Goal: Task Accomplishment & Management: Manage account settings

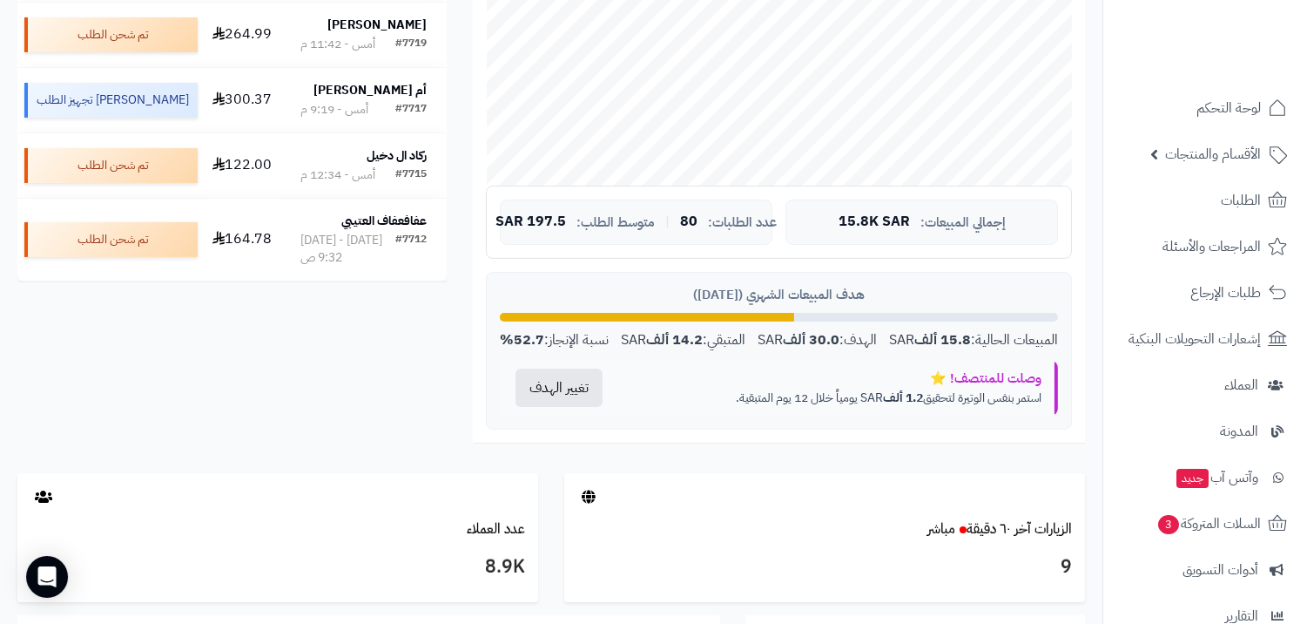
scroll to position [193, 0]
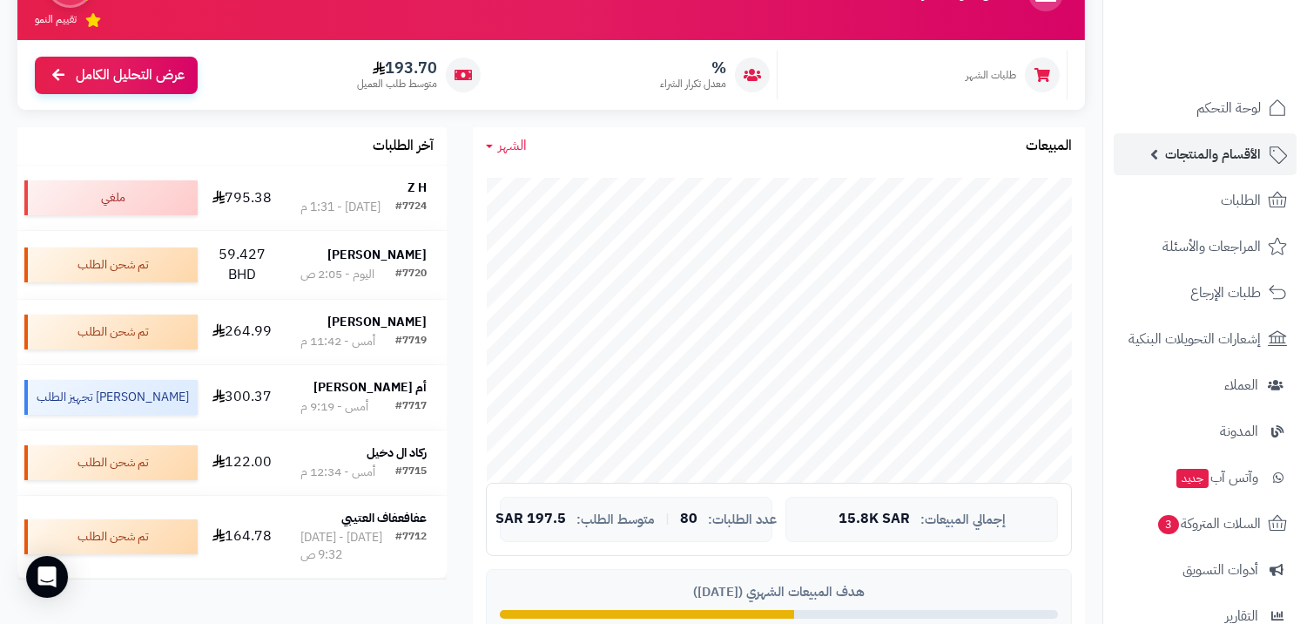
click at [1178, 148] on span "الأقسام والمنتجات" at bounding box center [1213, 154] width 96 height 24
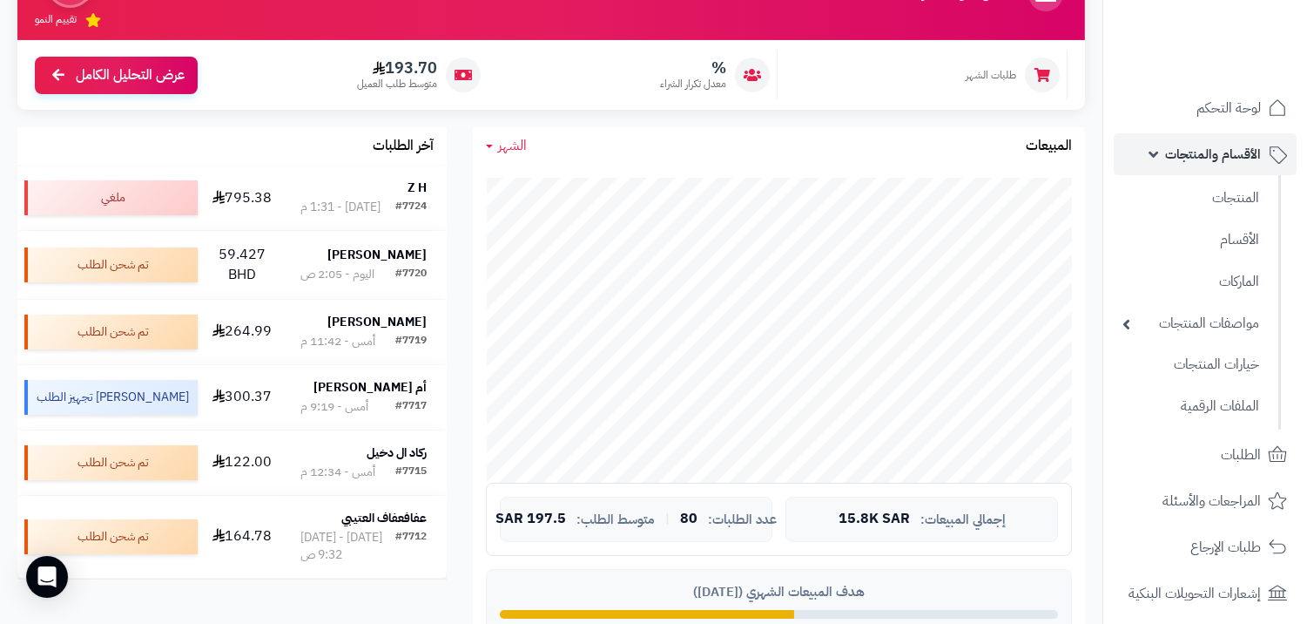
click at [1178, 148] on span "الأقسام والمنتجات" at bounding box center [1213, 154] width 96 height 24
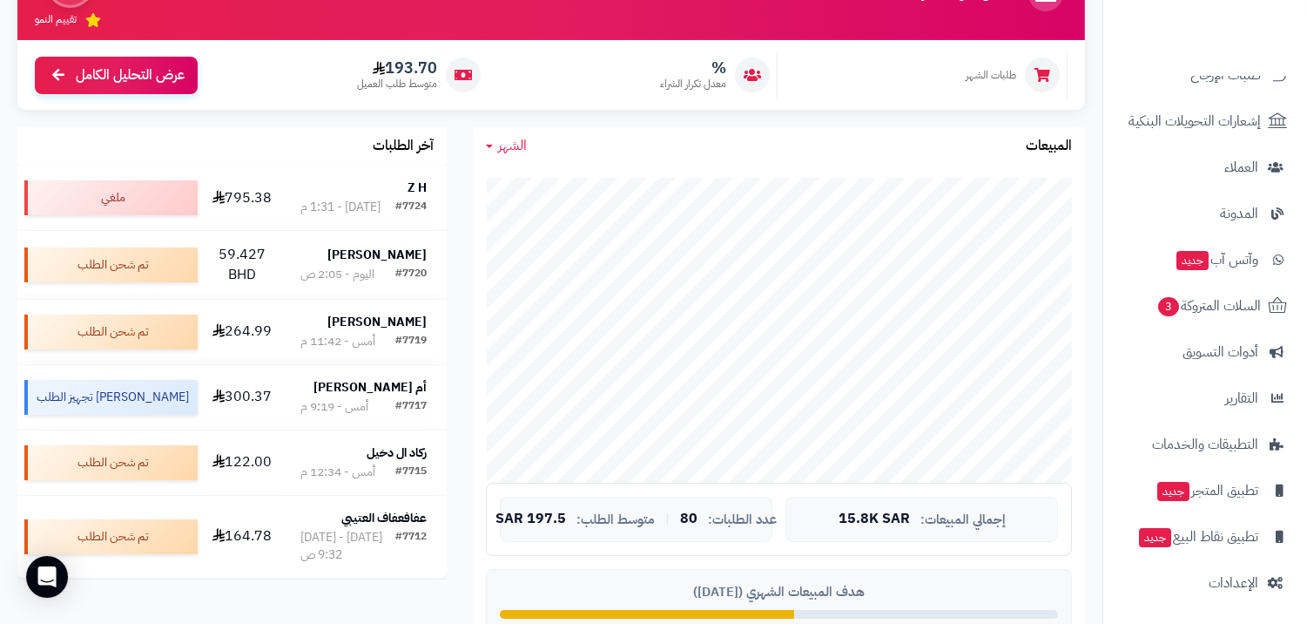
scroll to position [219, 0]
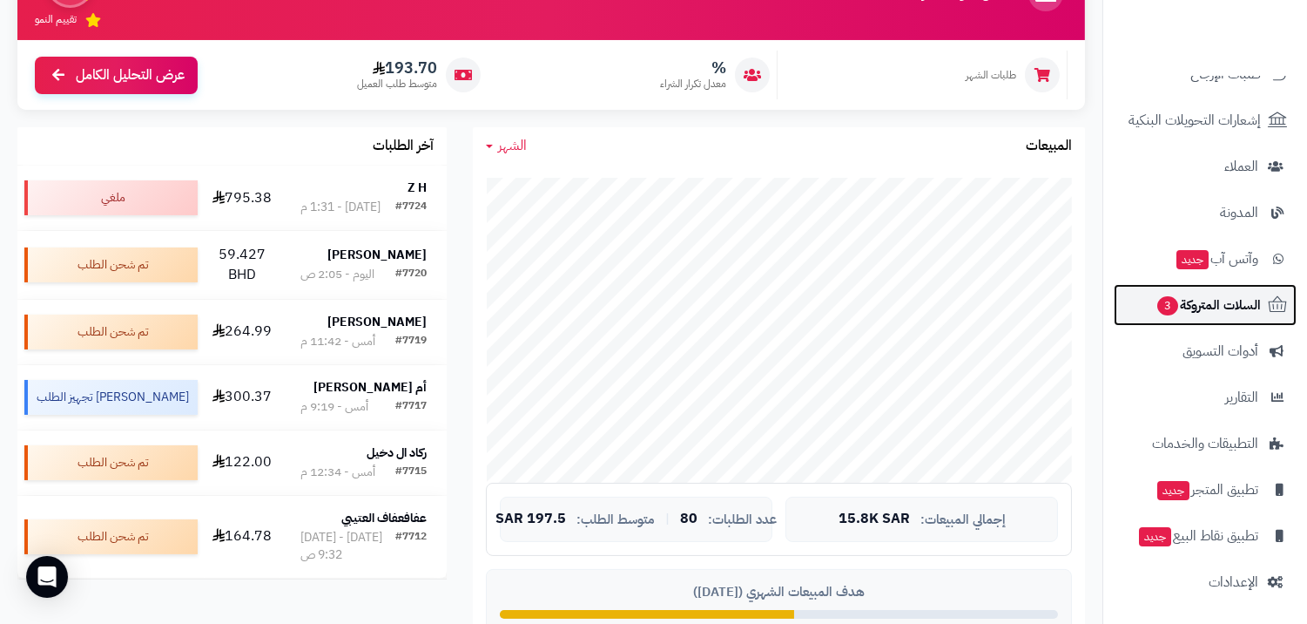
click at [1206, 309] on span "السلات المتروكة 3" at bounding box center [1208, 305] width 105 height 24
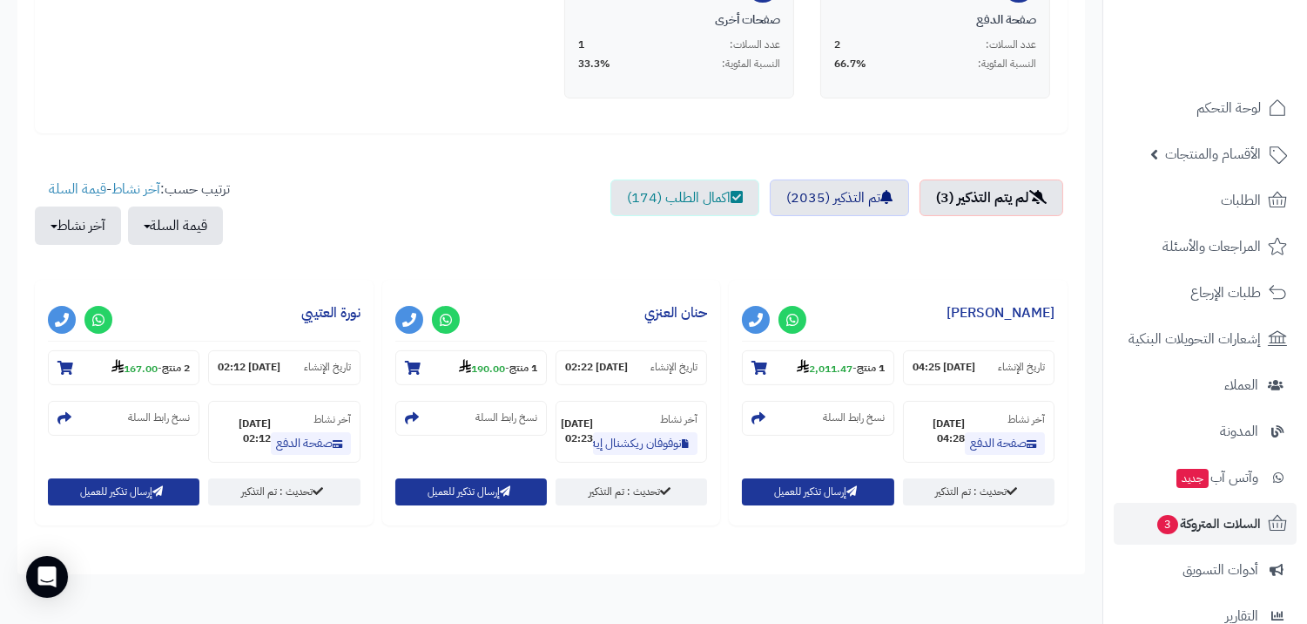
scroll to position [483, 0]
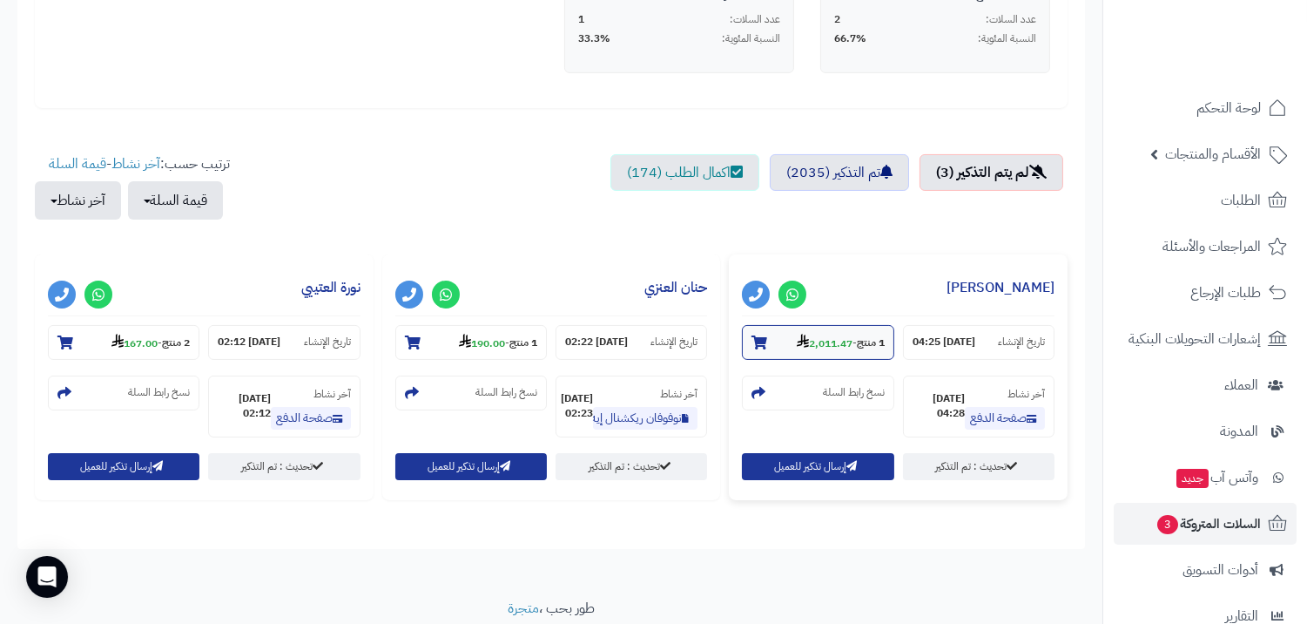
click at [821, 335] on strong "2,011.47" at bounding box center [825, 343] width 56 height 16
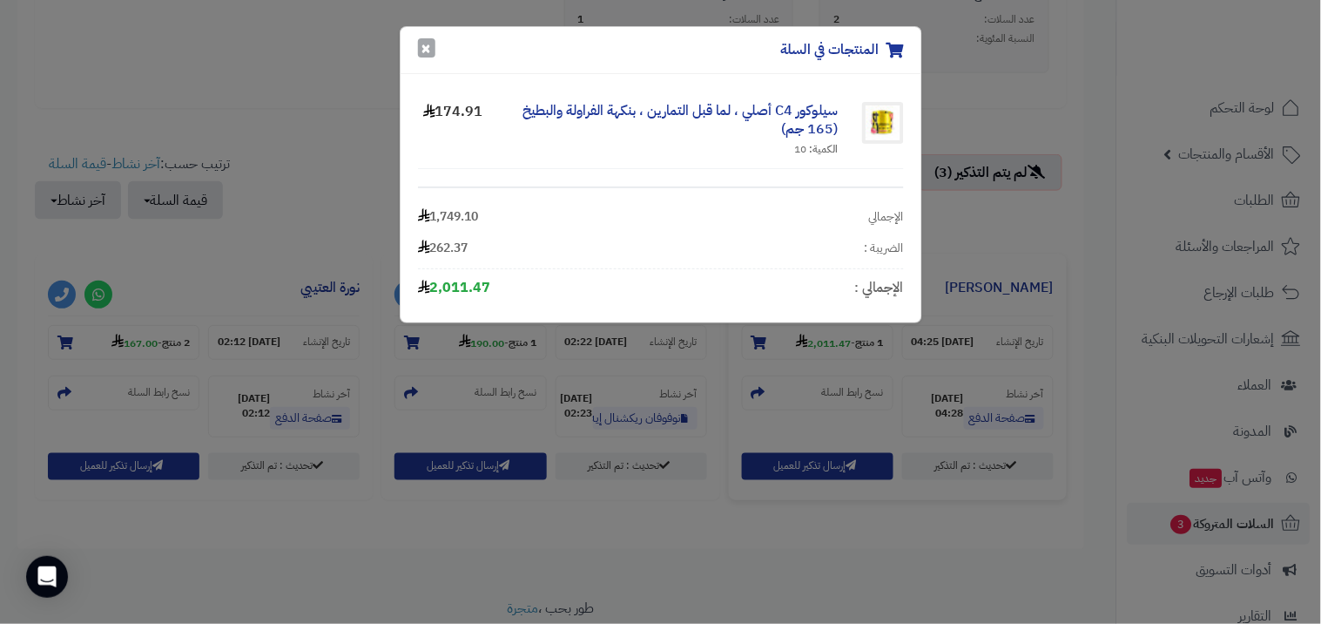
click at [422, 45] on button "×" at bounding box center [426, 47] width 17 height 19
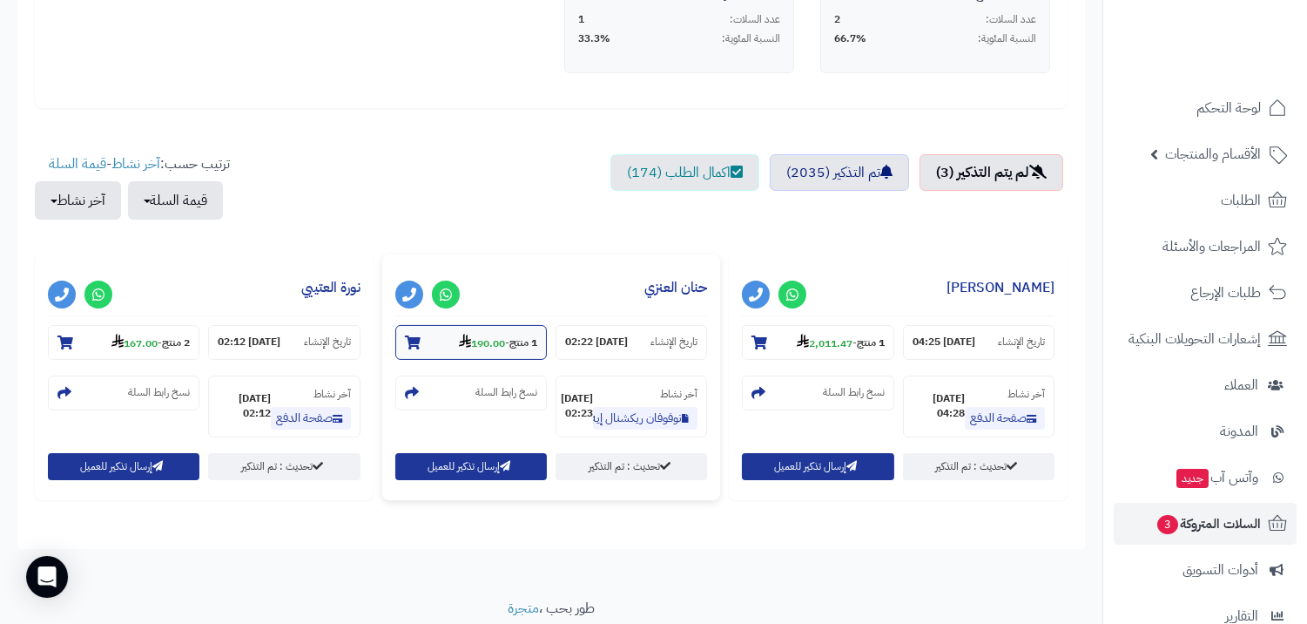
click at [510, 355] on section "1 منتج - 190.00" at bounding box center [471, 342] width 152 height 35
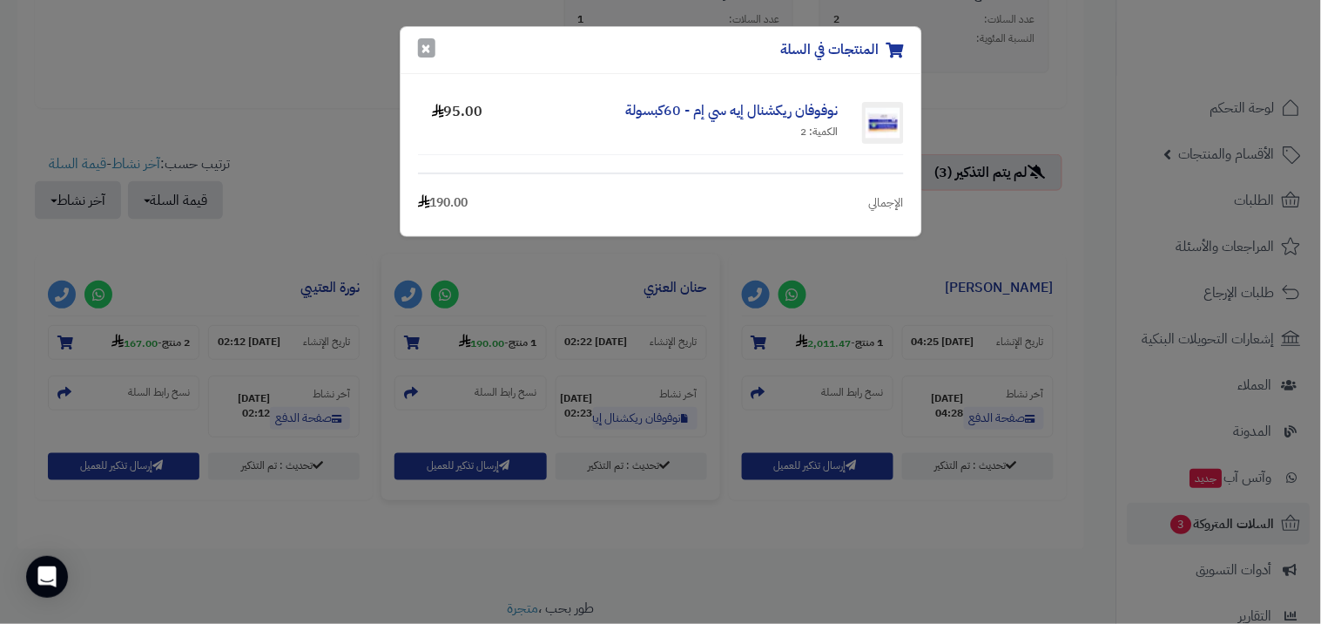
click at [424, 52] on button "×" at bounding box center [426, 47] width 17 height 19
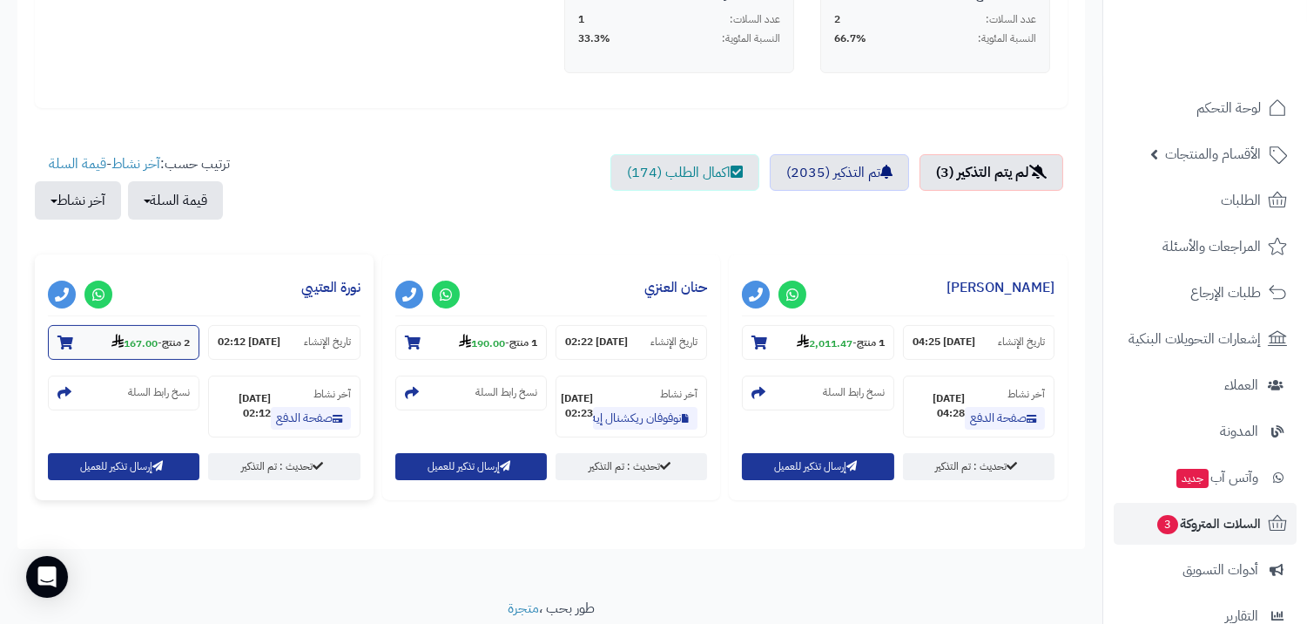
click at [162, 335] on strong "2 منتج" at bounding box center [176, 343] width 28 height 16
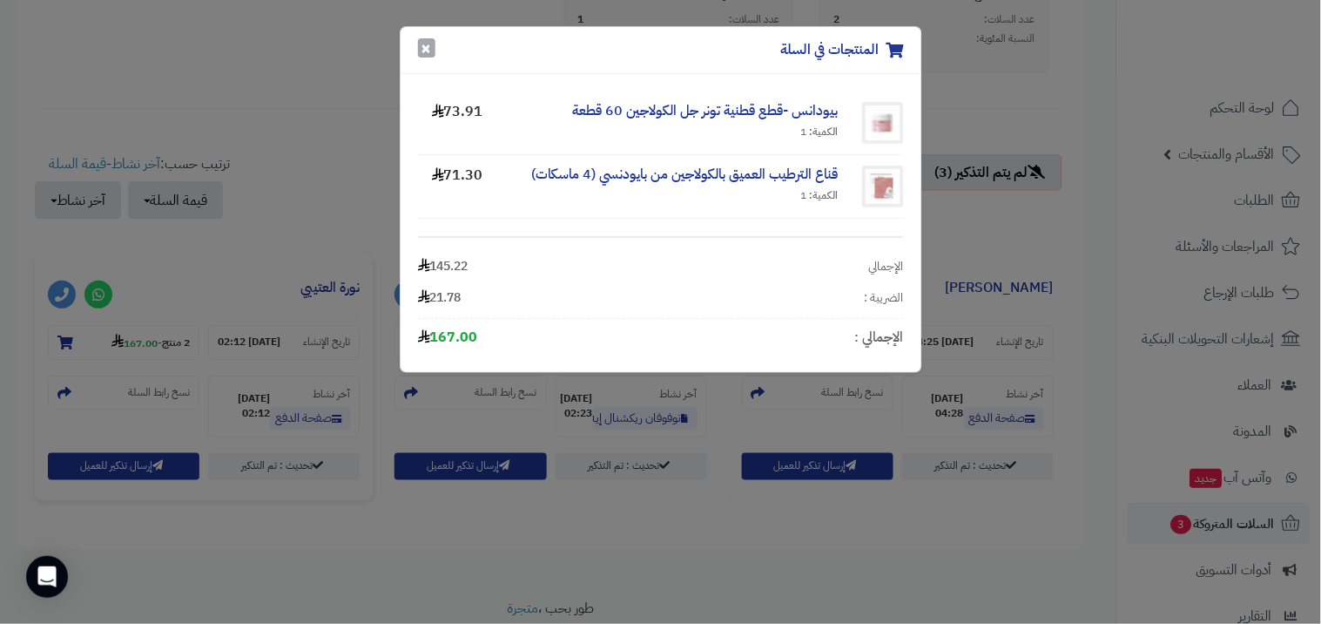
click at [429, 50] on button "×" at bounding box center [426, 47] width 17 height 19
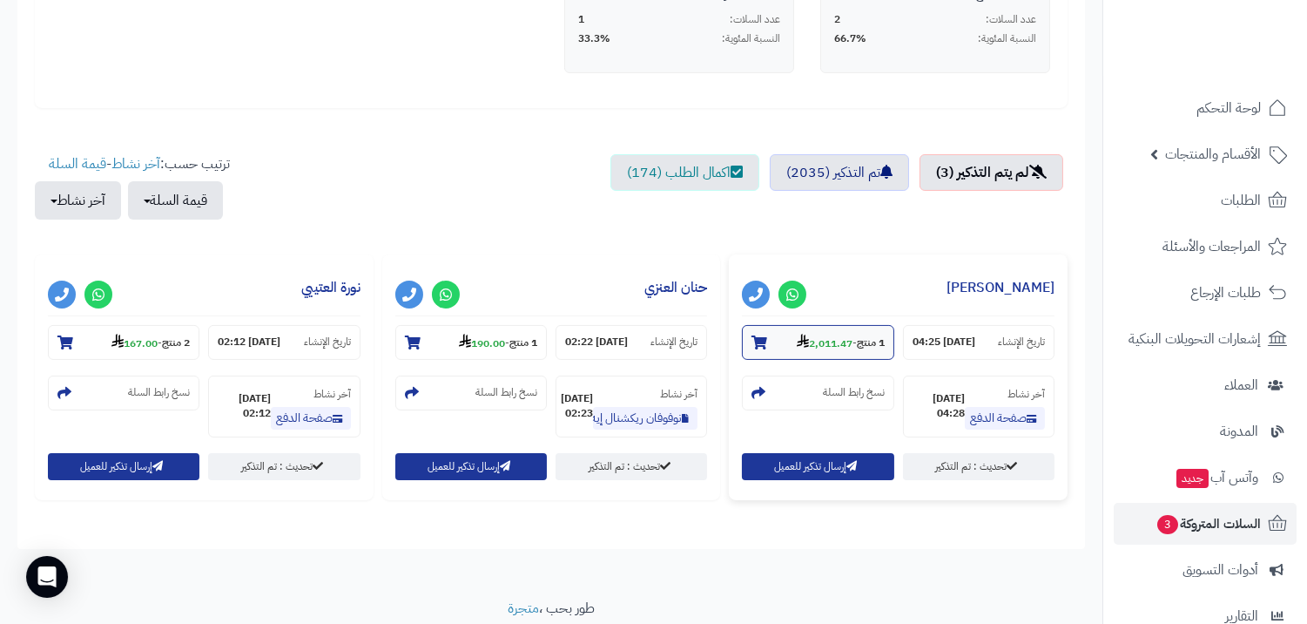
click at [820, 329] on section "1 منتج - 2,011.47" at bounding box center [818, 342] width 152 height 35
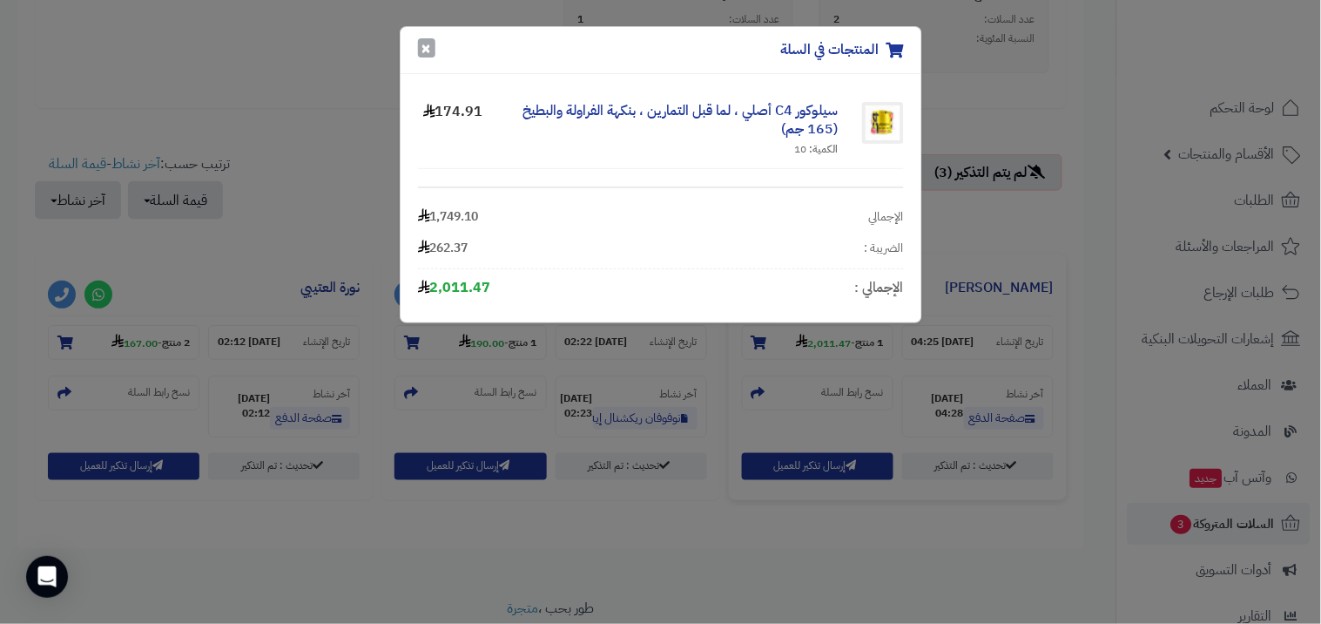
click at [431, 53] on button "×" at bounding box center [426, 47] width 17 height 19
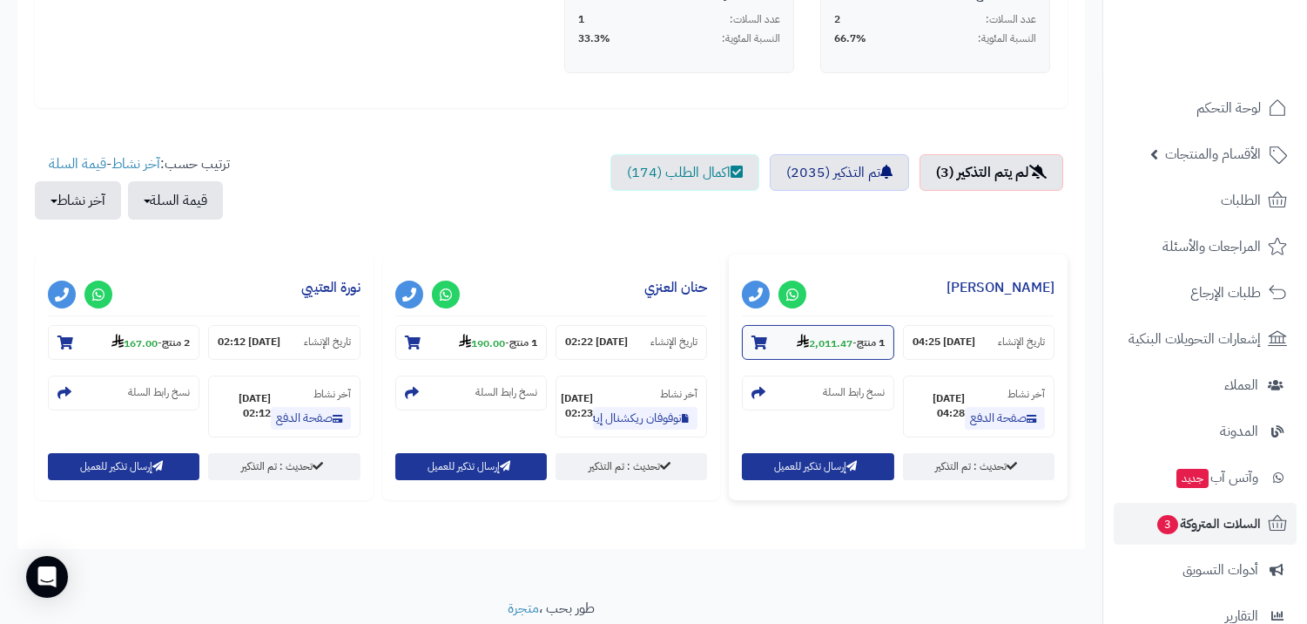
click at [824, 340] on strong "2,011.47" at bounding box center [825, 343] width 56 height 16
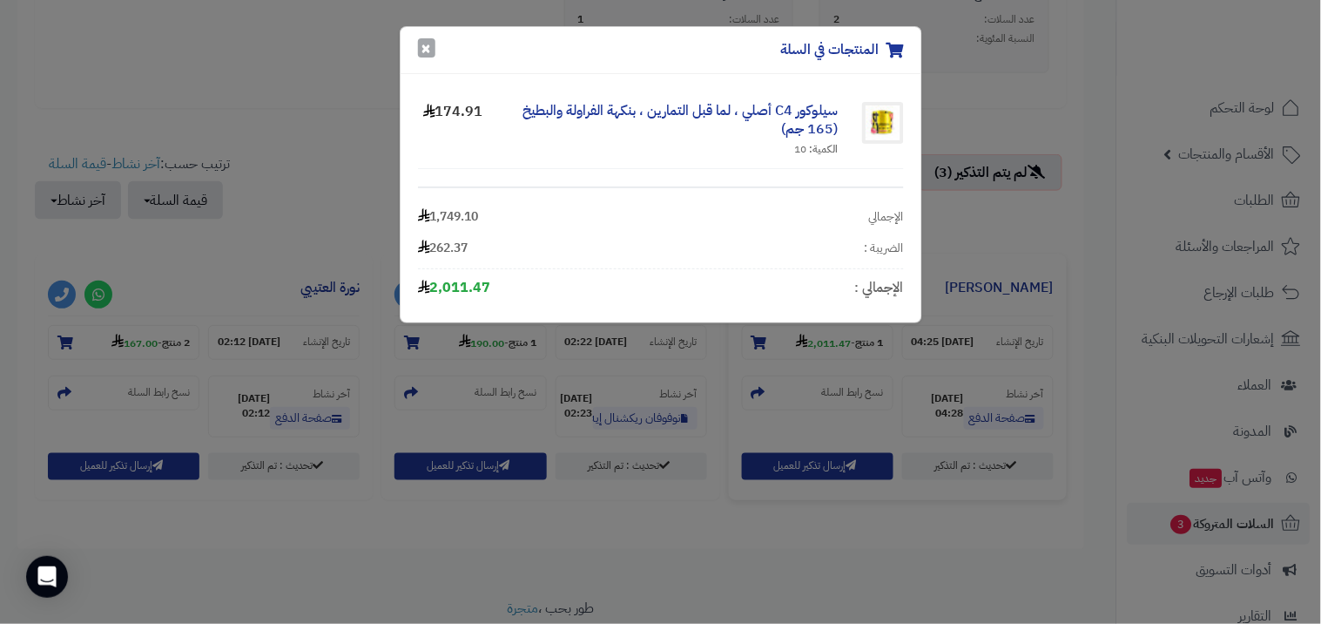
click at [422, 44] on button "×" at bounding box center [426, 47] width 17 height 19
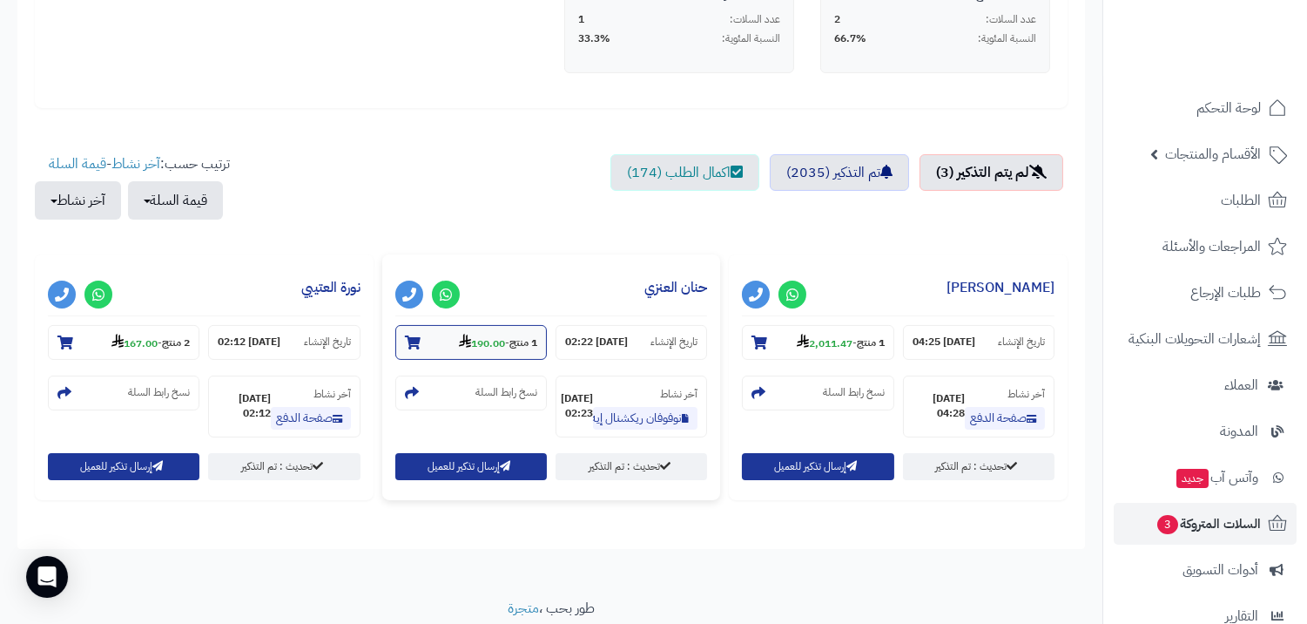
click at [473, 342] on strong "190.00" at bounding box center [482, 343] width 46 height 16
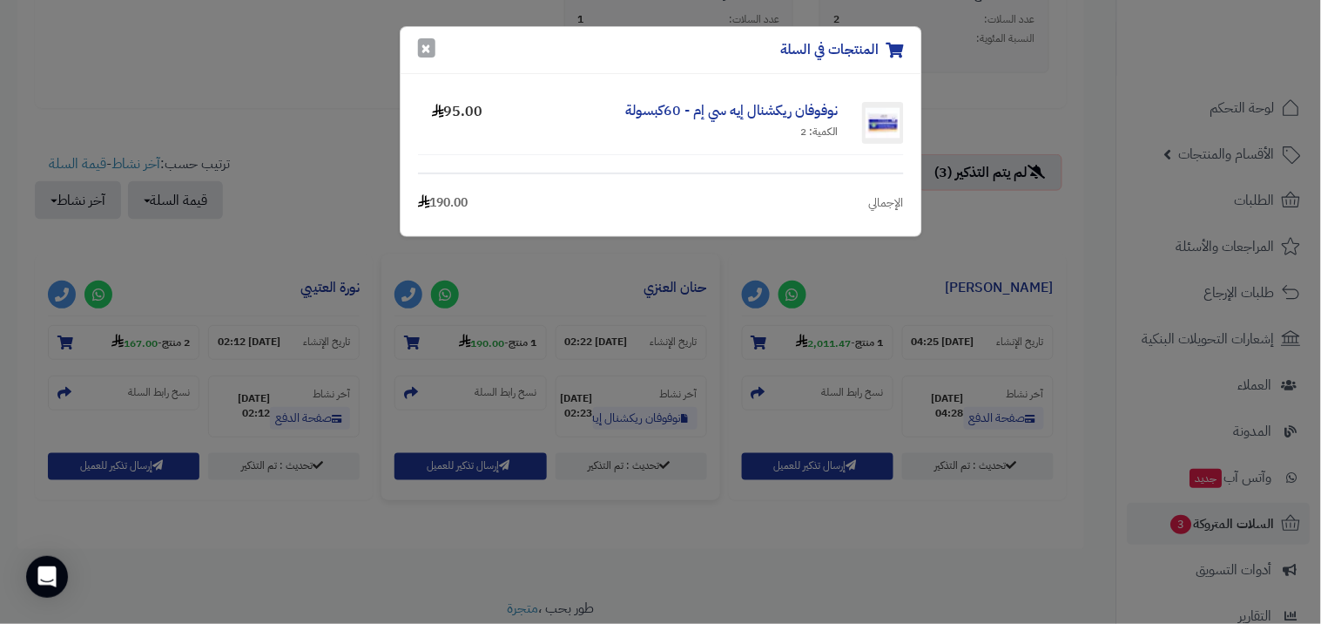
click at [419, 42] on button "×" at bounding box center [426, 47] width 17 height 19
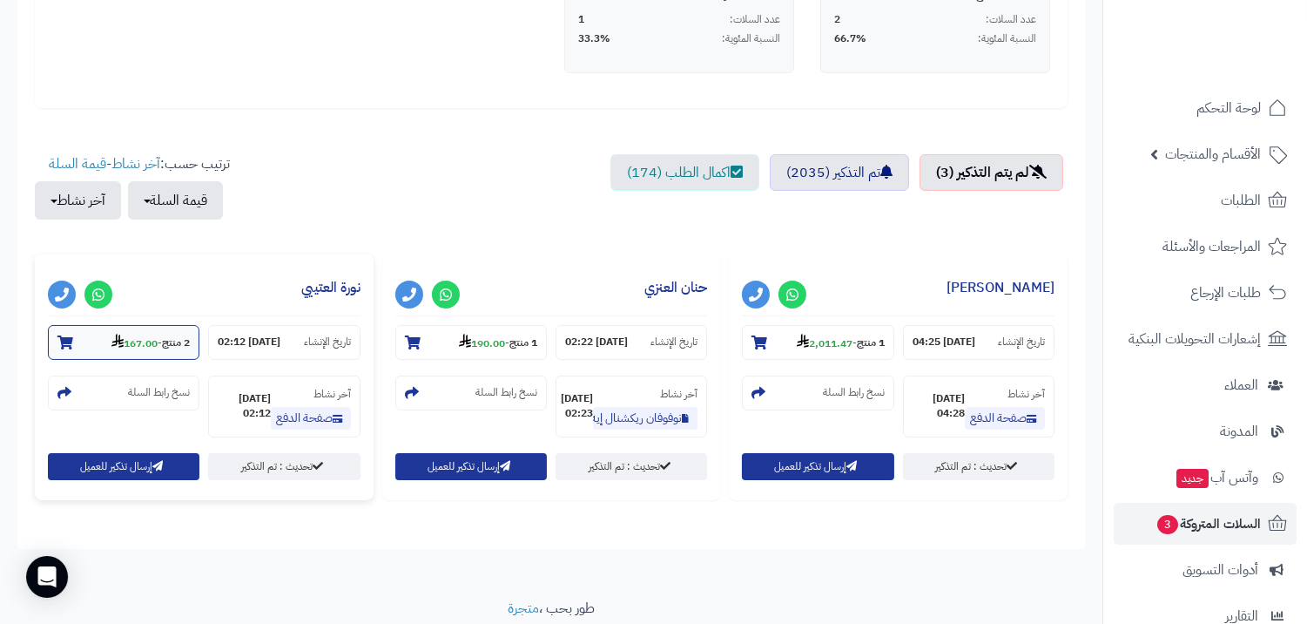
click at [165, 352] on section "2 منتج - 167.00" at bounding box center [124, 342] width 152 height 35
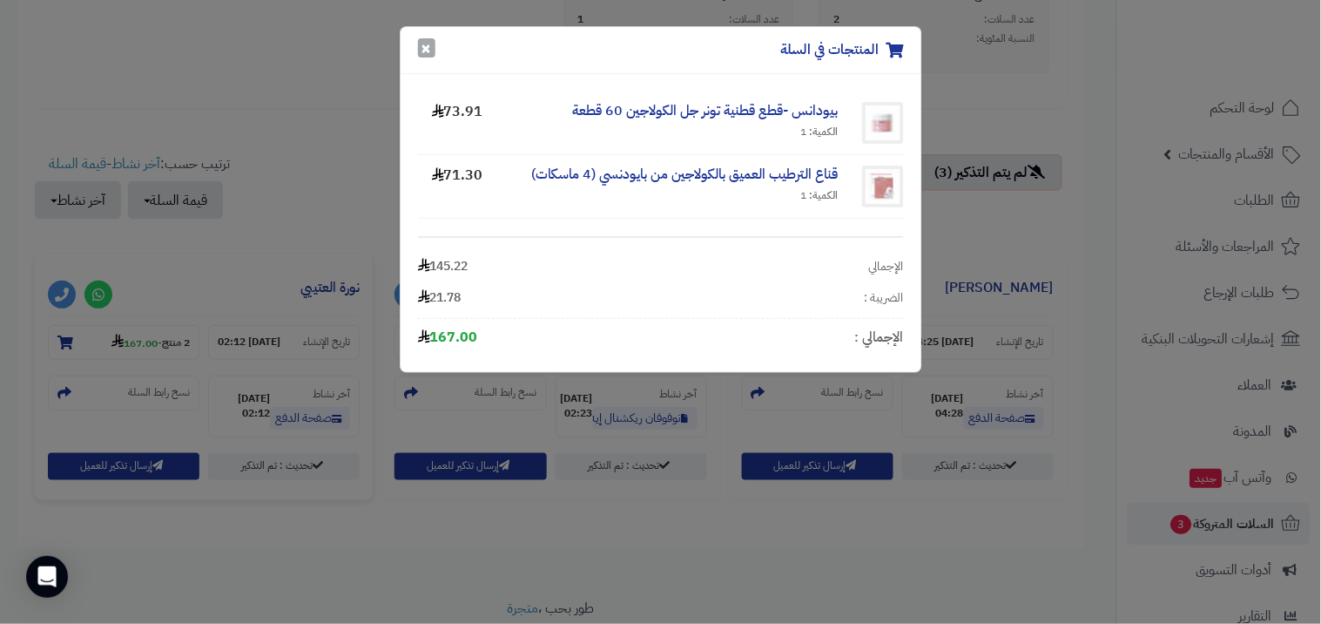
click at [430, 51] on button "×" at bounding box center [426, 47] width 17 height 19
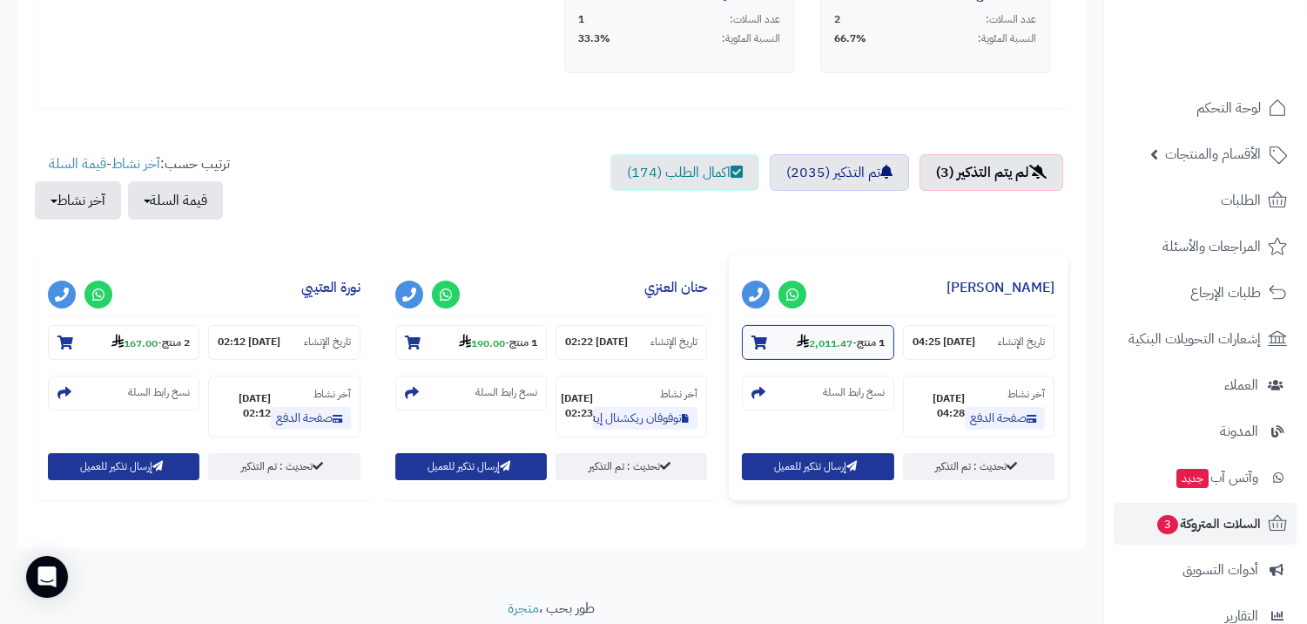
click at [832, 325] on section "1 منتج - 2,011.47" at bounding box center [818, 342] width 152 height 35
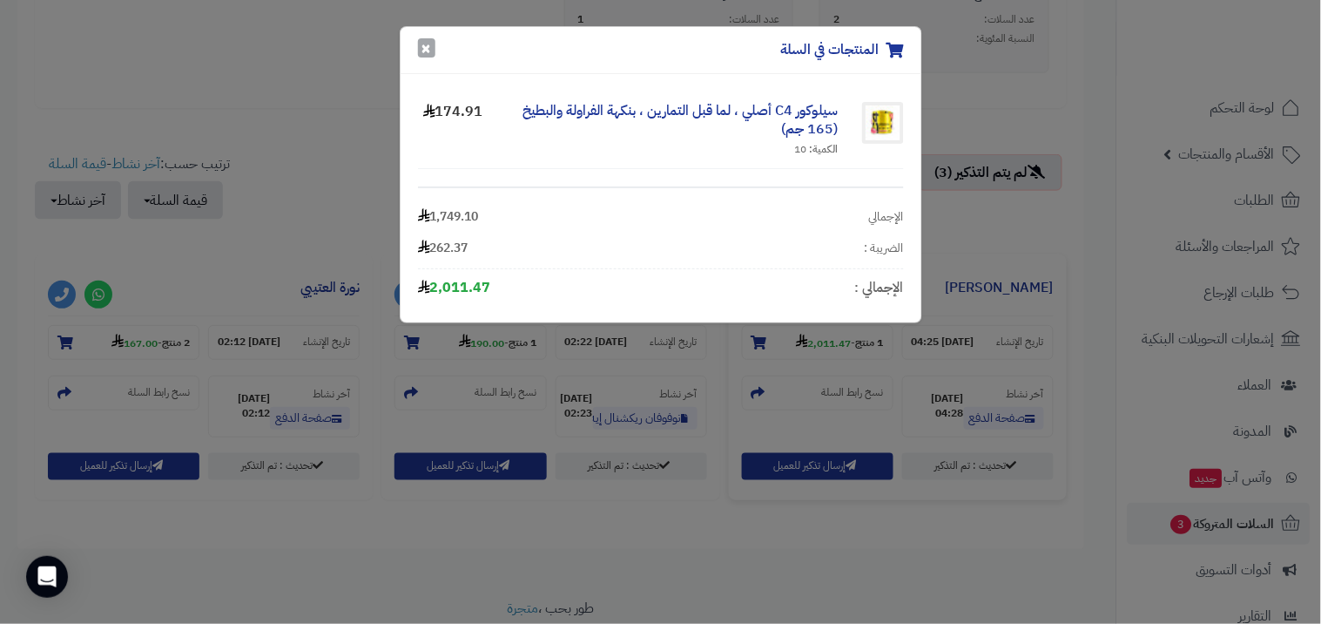
click at [430, 46] on button "×" at bounding box center [426, 47] width 17 height 19
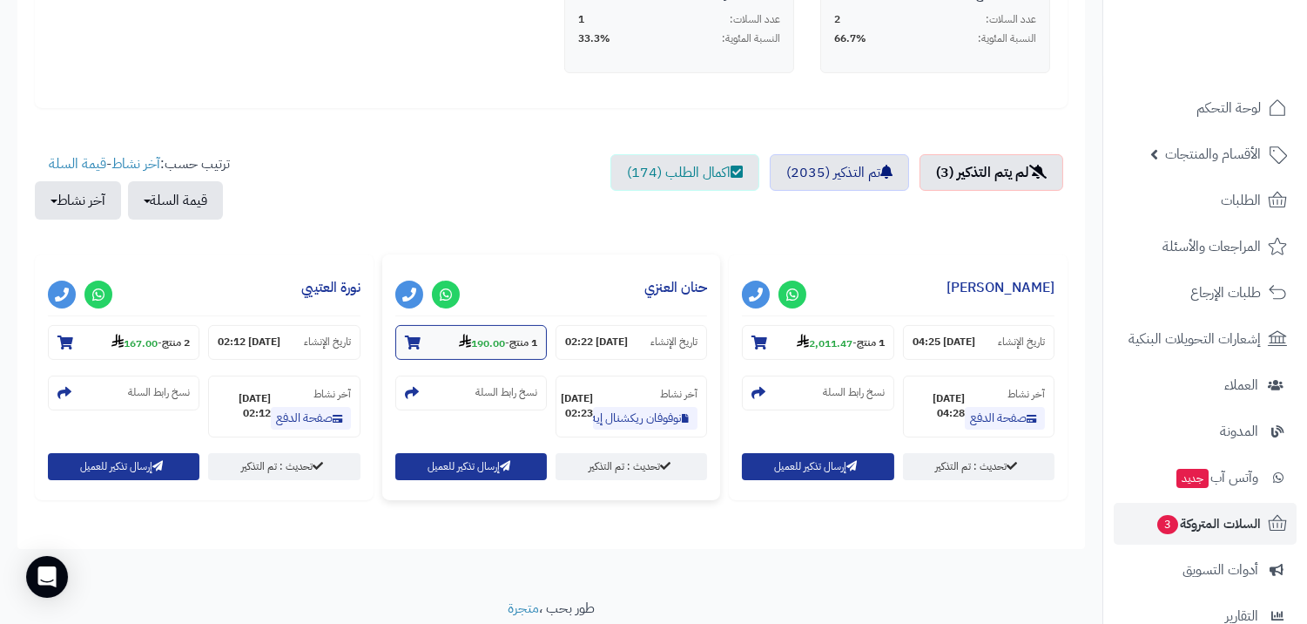
click at [475, 353] on section "1 منتج - 190.00" at bounding box center [471, 342] width 152 height 35
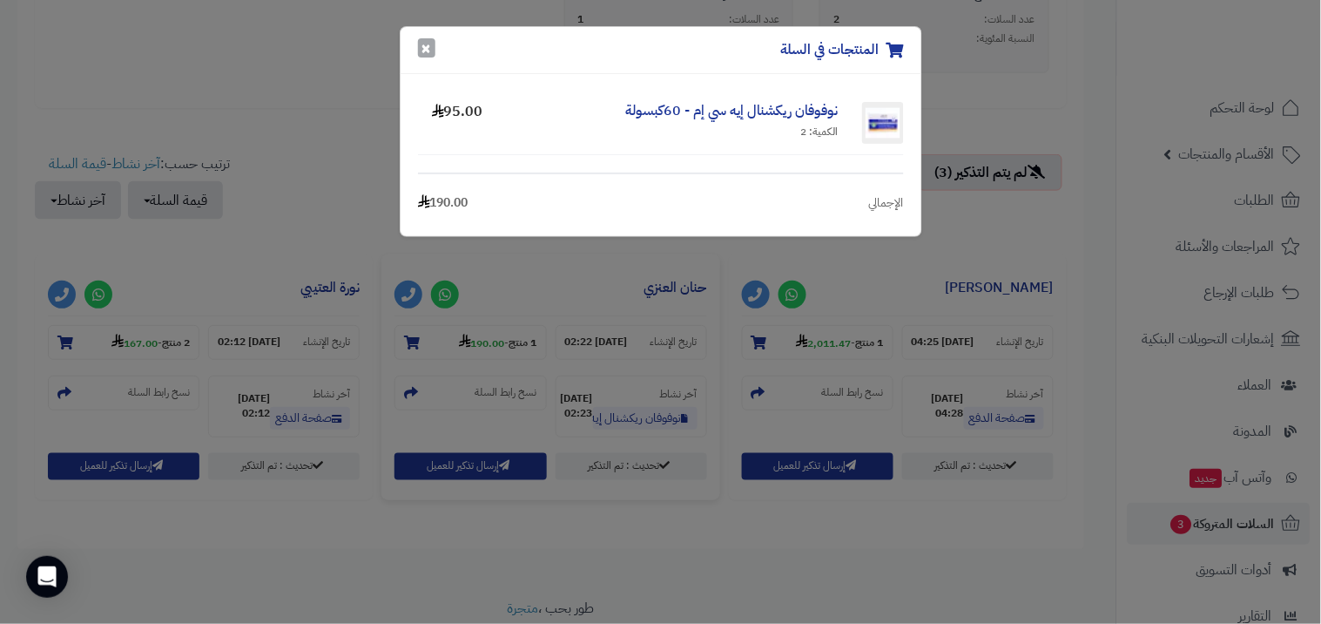
click at [427, 56] on button "×" at bounding box center [426, 47] width 17 height 19
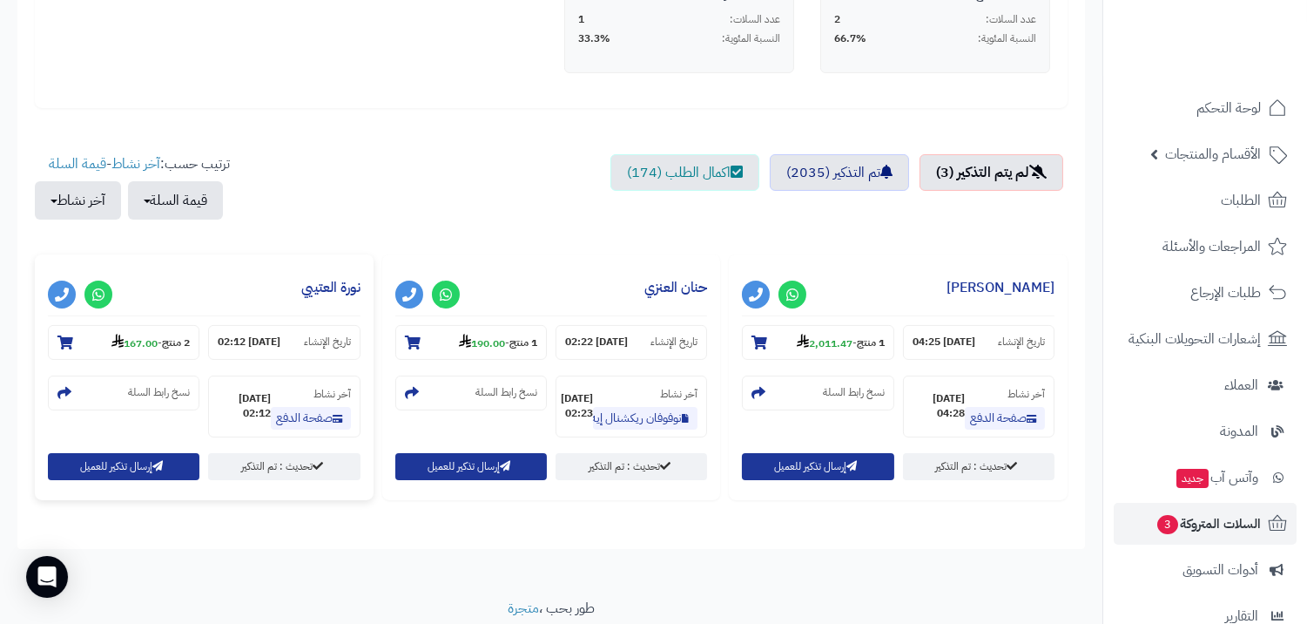
click at [154, 323] on div "**********" at bounding box center [204, 377] width 339 height 246
click at [153, 345] on small "2 منتج - 167.00" at bounding box center [150, 342] width 78 height 17
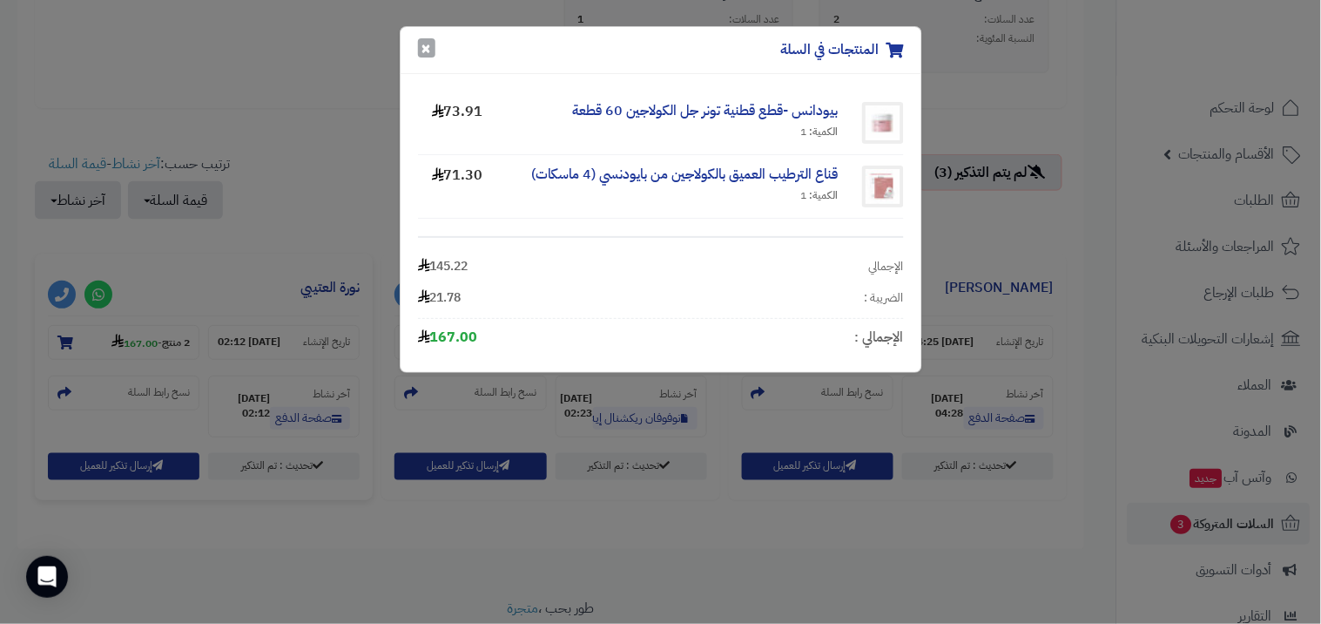
click at [431, 46] on button "×" at bounding box center [426, 47] width 17 height 19
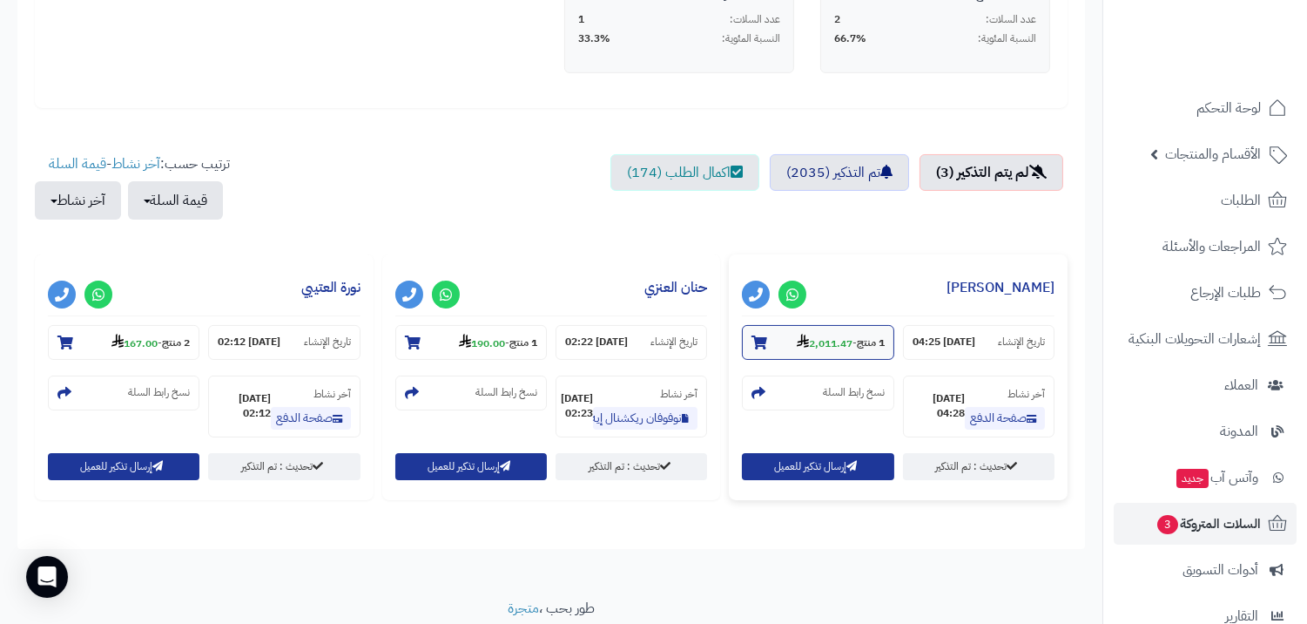
click at [863, 344] on strong "1 منتج" at bounding box center [871, 343] width 28 height 16
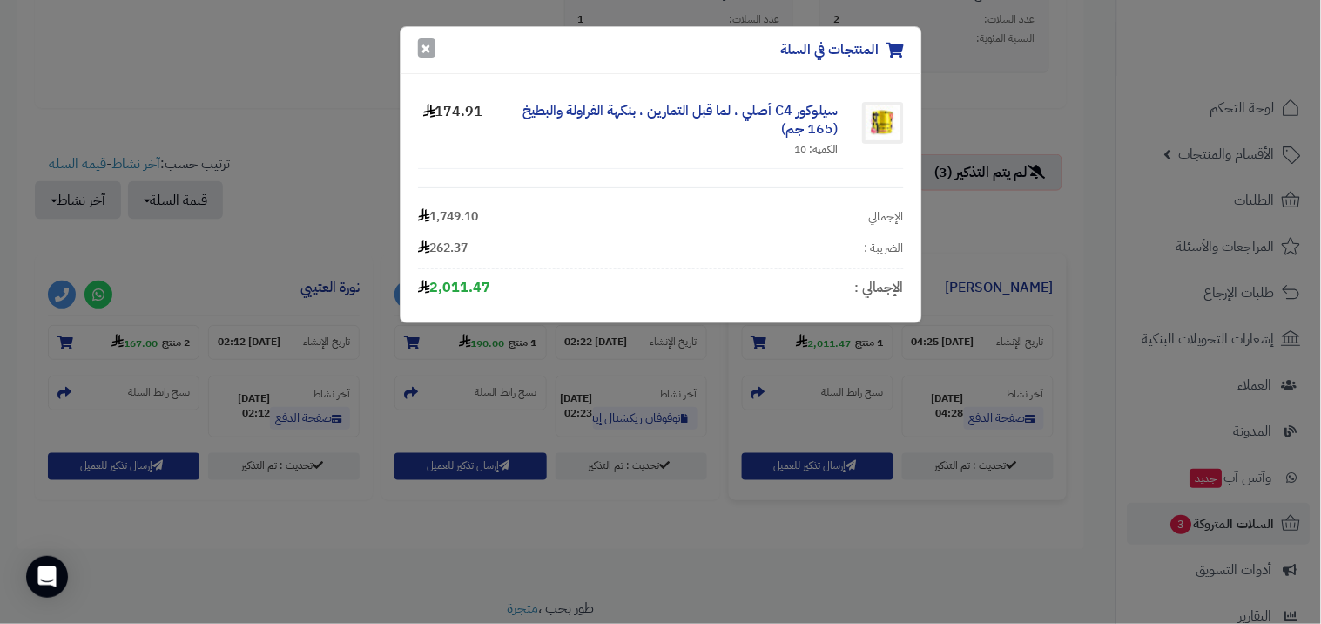
click at [419, 50] on button "×" at bounding box center [426, 47] width 17 height 19
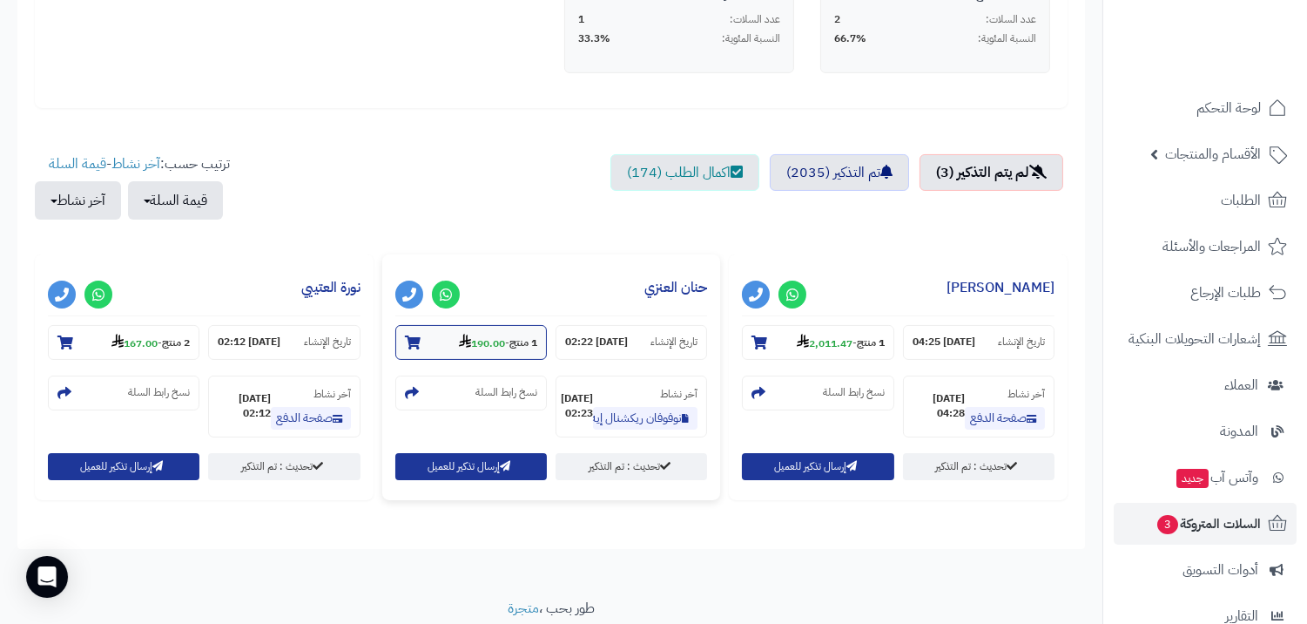
click at [468, 350] on small "1 منتج - 190.00" at bounding box center [498, 342] width 78 height 17
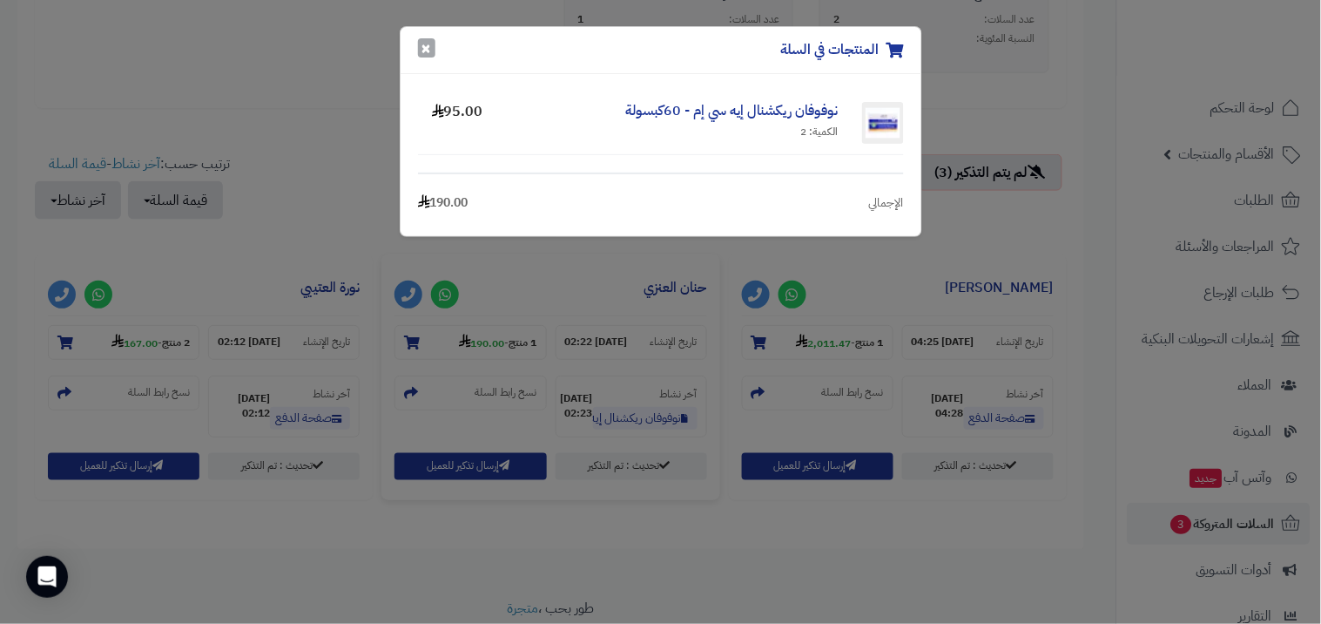
click at [429, 44] on button "×" at bounding box center [426, 47] width 17 height 19
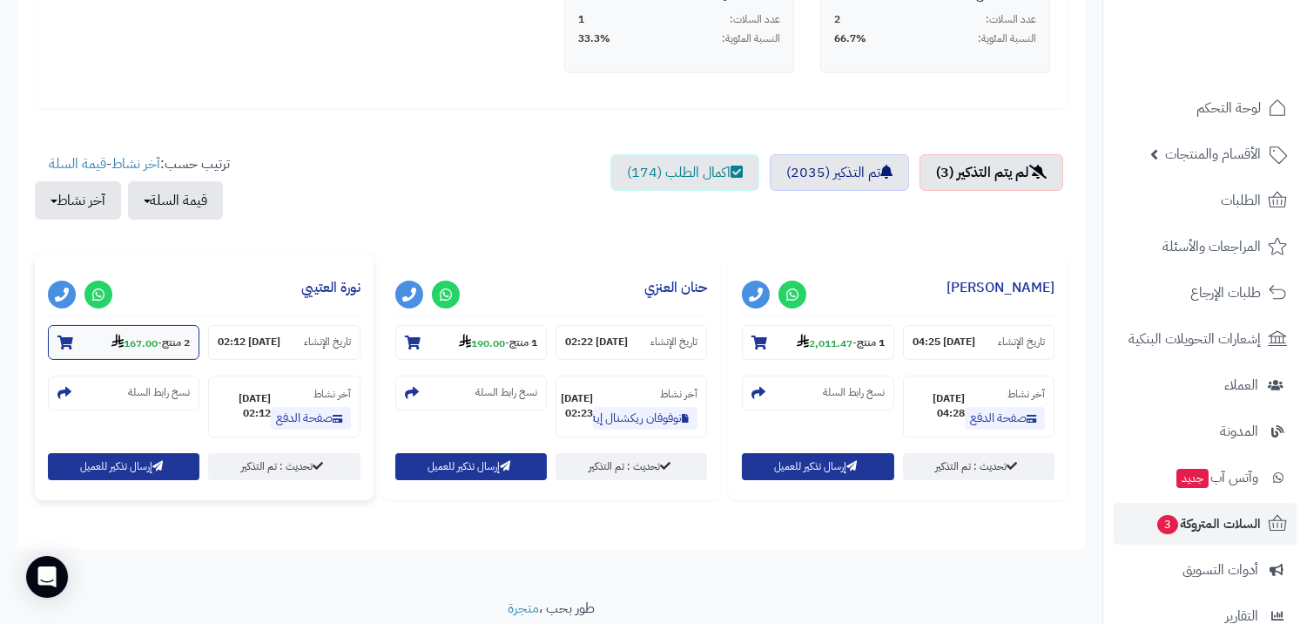
click at [106, 353] on section "2 منتج - 167.00" at bounding box center [124, 342] width 152 height 35
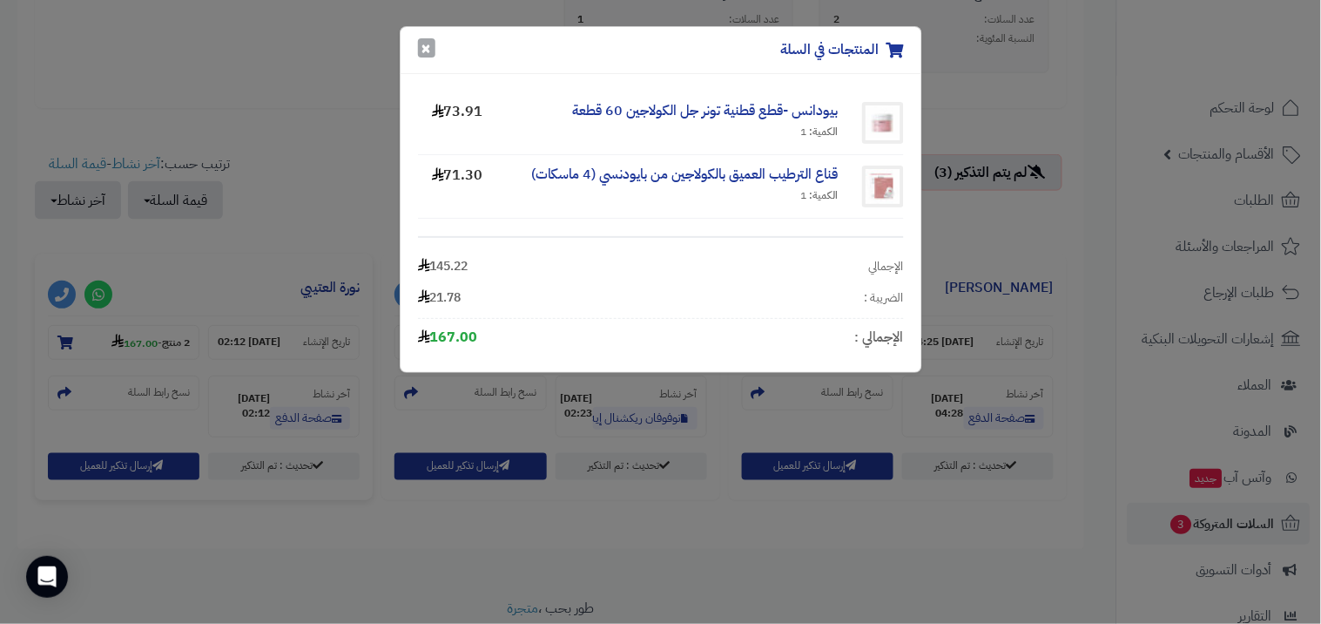
click at [430, 48] on button "×" at bounding box center [426, 47] width 17 height 19
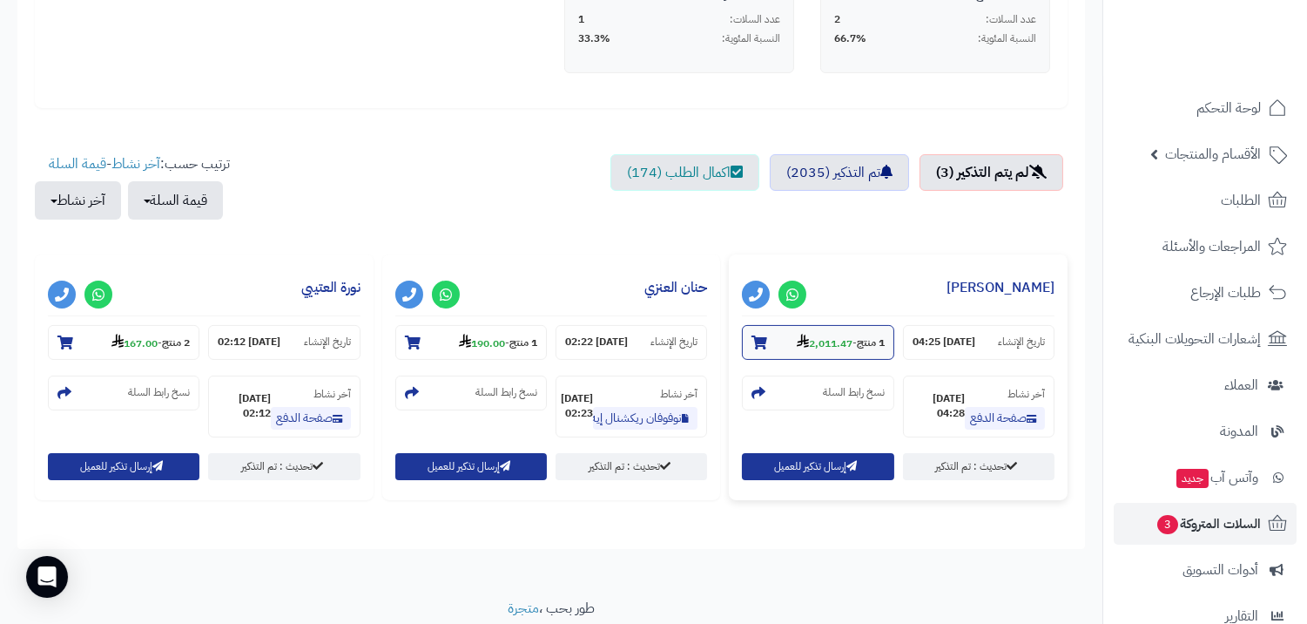
click at [836, 335] on strong "2,011.47" at bounding box center [825, 343] width 56 height 16
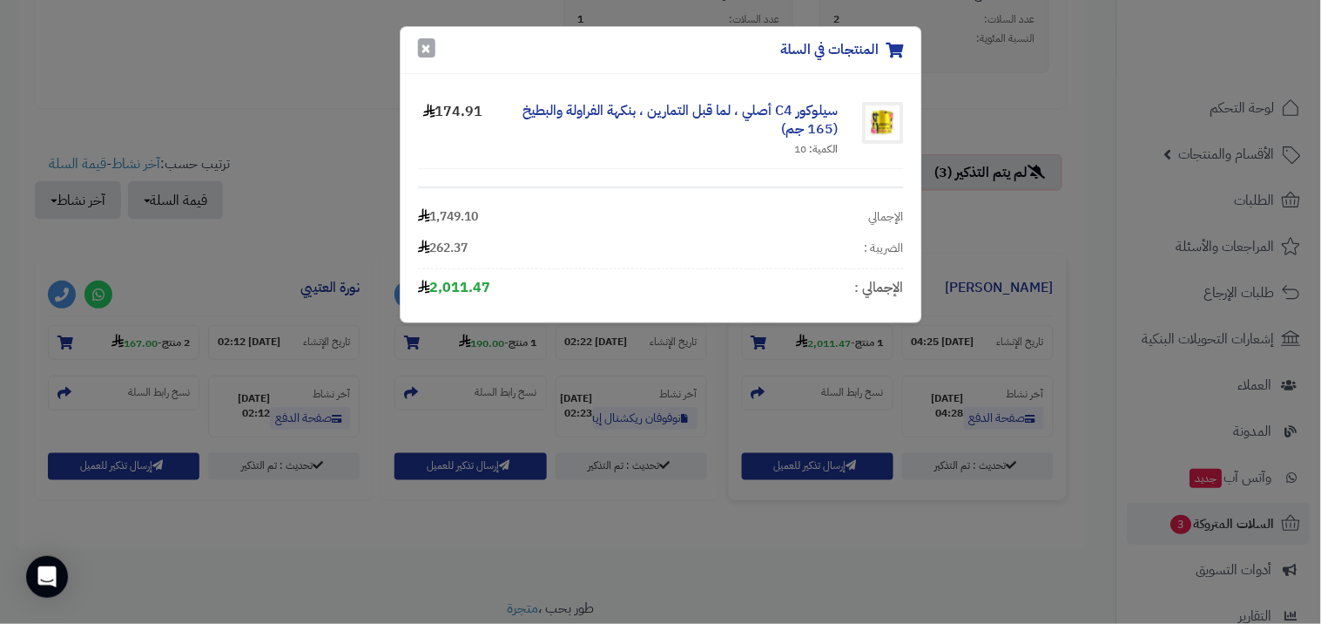
click at [419, 56] on button "×" at bounding box center [426, 47] width 17 height 19
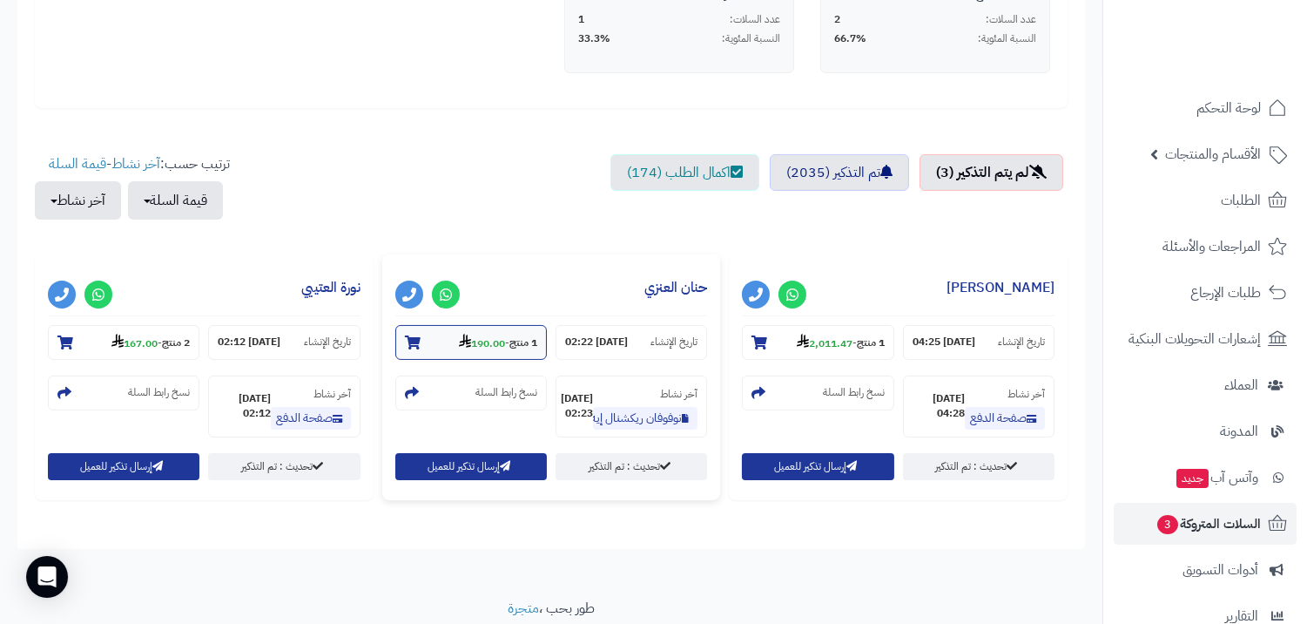
click at [447, 331] on section "1 منتج - 190.00" at bounding box center [471, 342] width 152 height 35
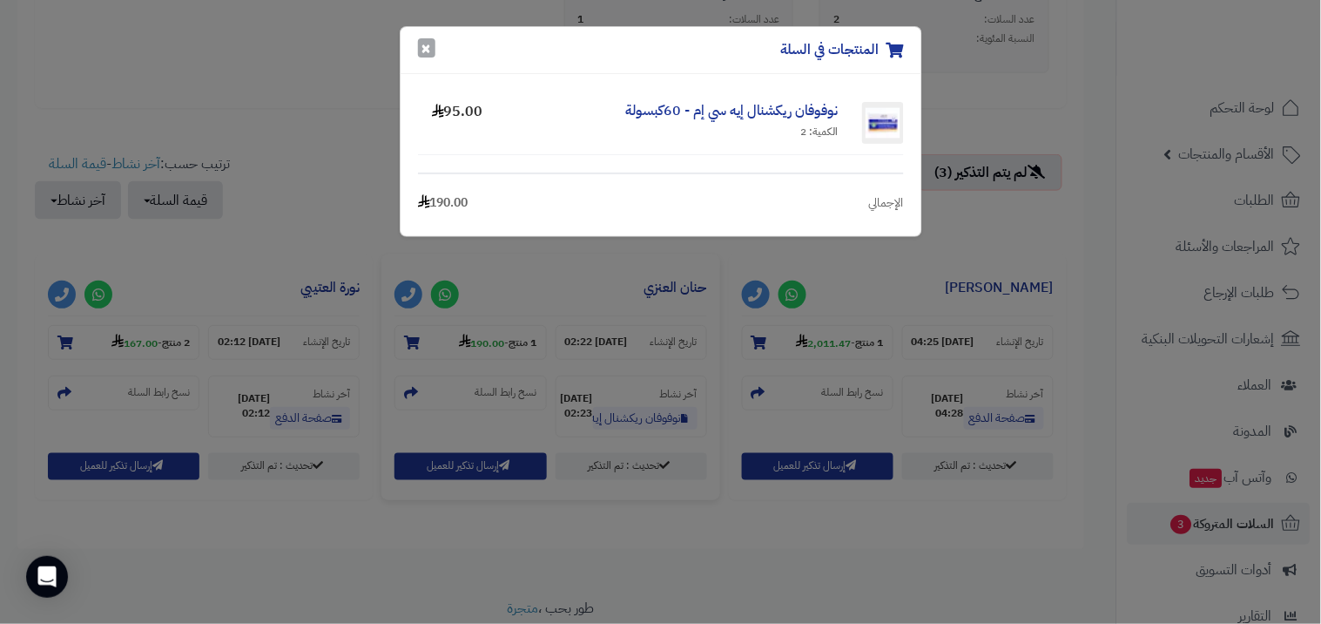
click at [427, 51] on button "×" at bounding box center [426, 47] width 17 height 19
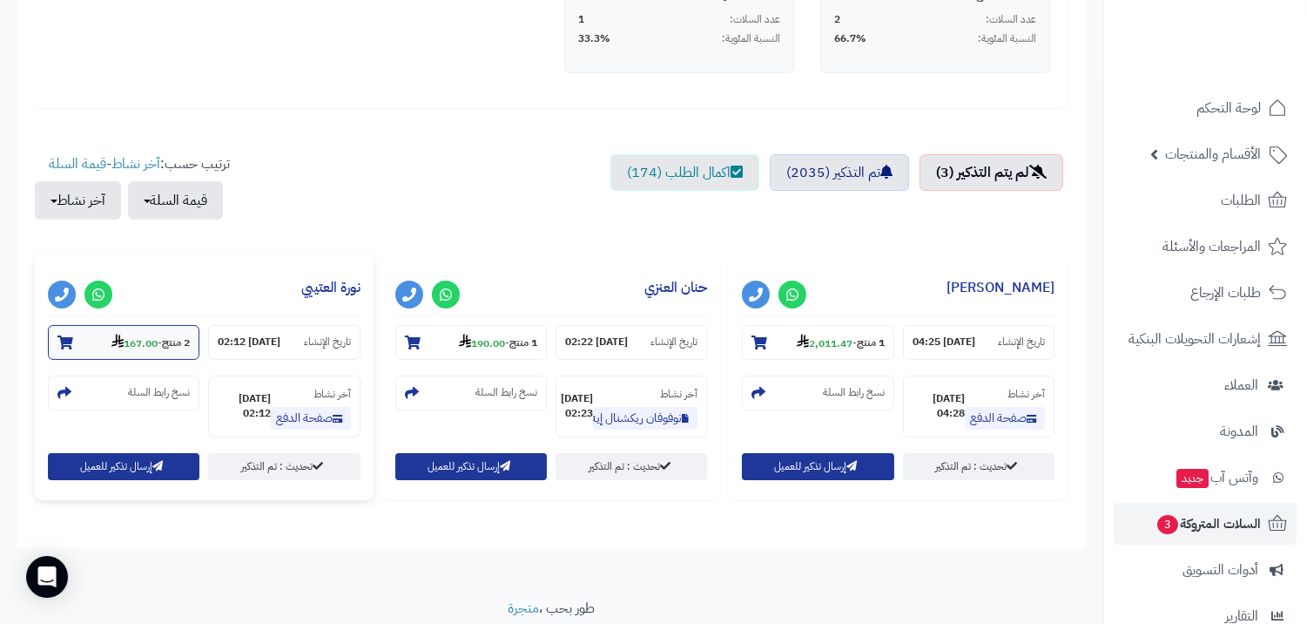
click at [138, 346] on strong "167.00" at bounding box center [134, 343] width 46 height 16
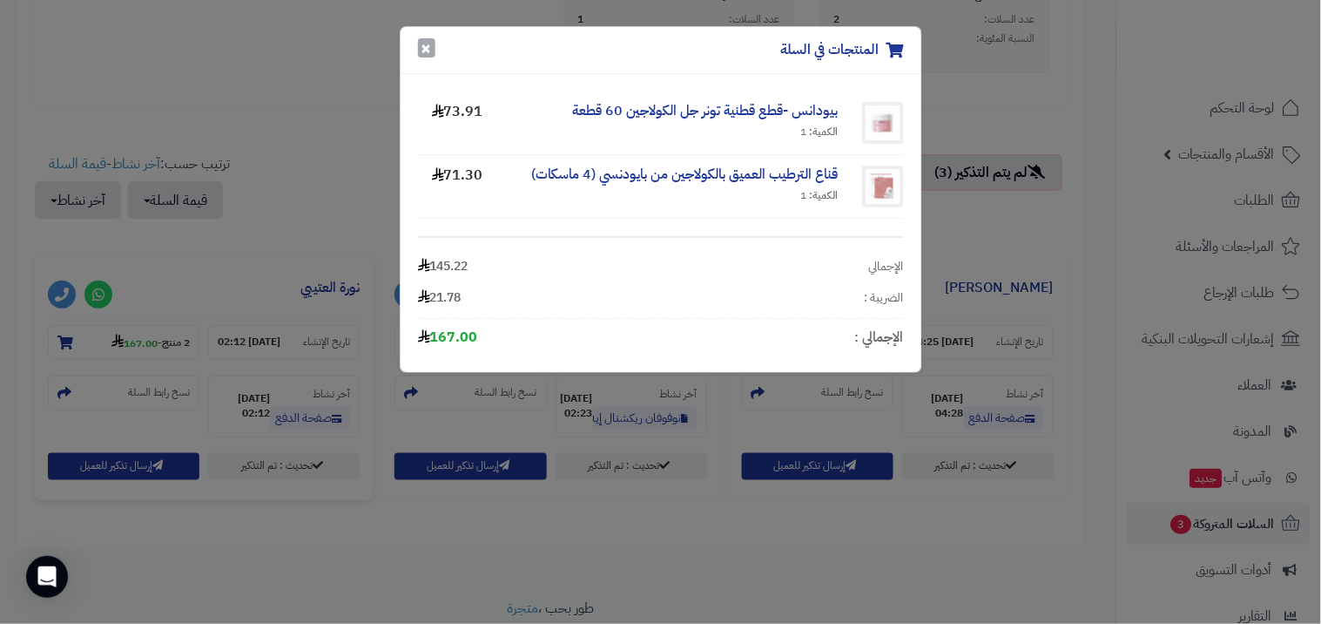
click at [433, 57] on div "المنتجات في السلة ×" at bounding box center [661, 50] width 521 height 47
click at [429, 50] on button "×" at bounding box center [426, 47] width 17 height 19
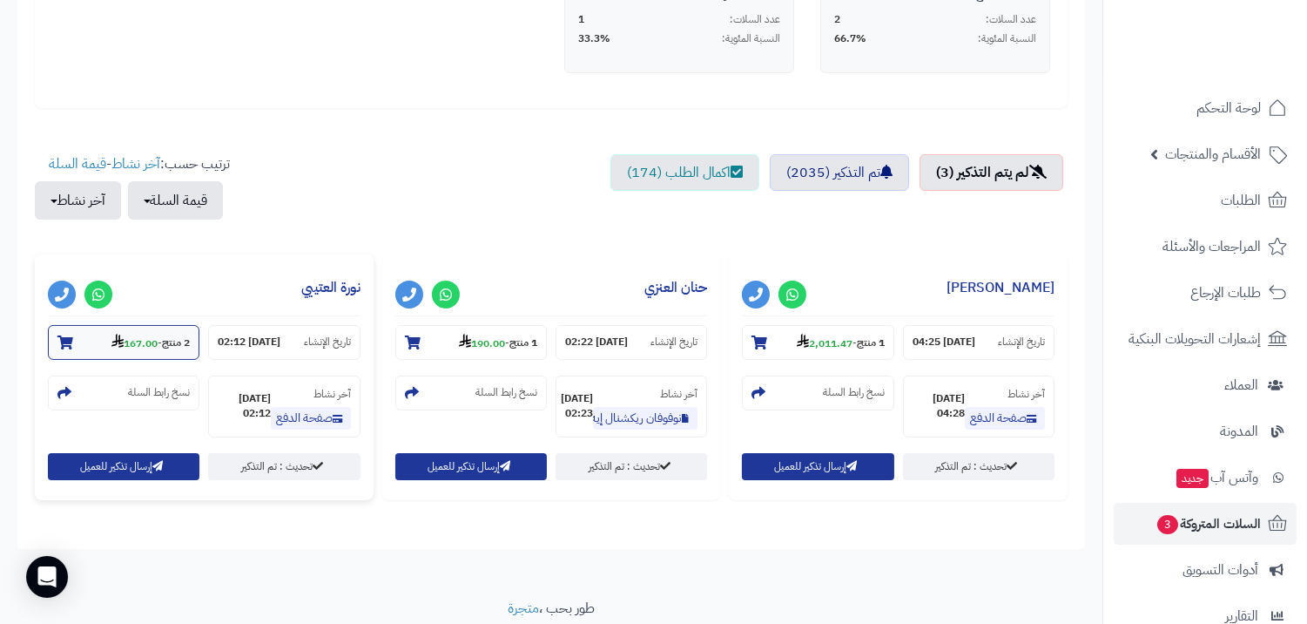
click at [140, 338] on strong "167.00" at bounding box center [134, 343] width 46 height 16
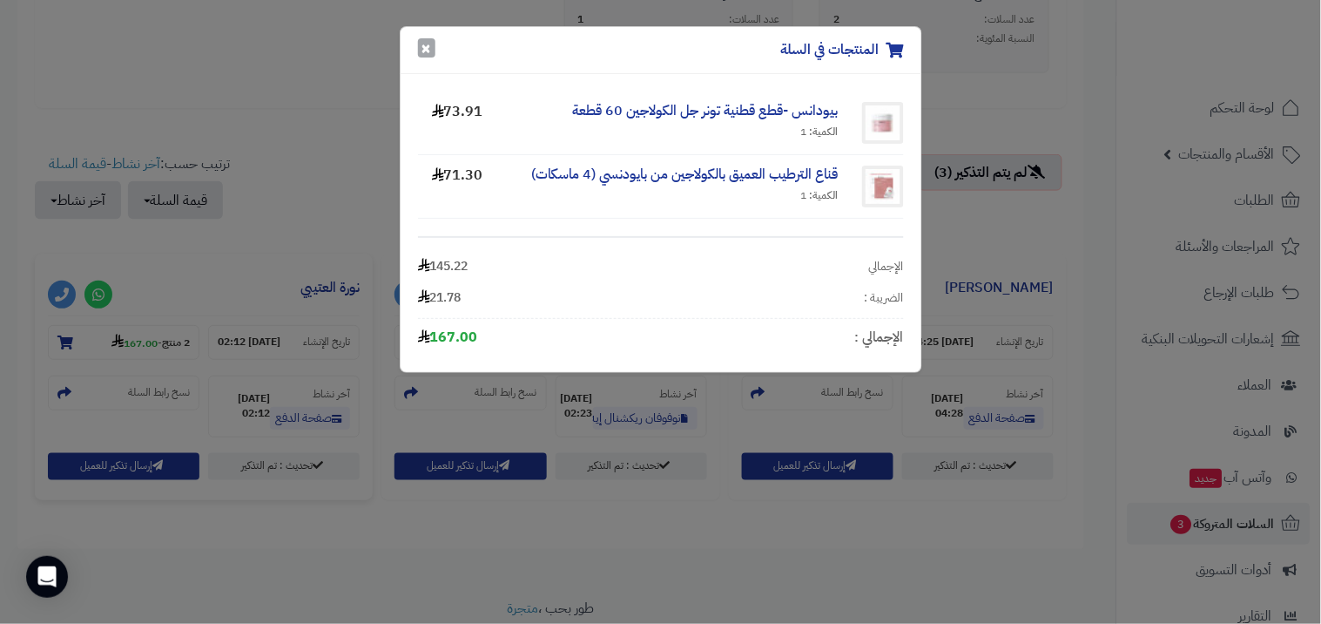
click at [427, 47] on button "×" at bounding box center [426, 47] width 17 height 19
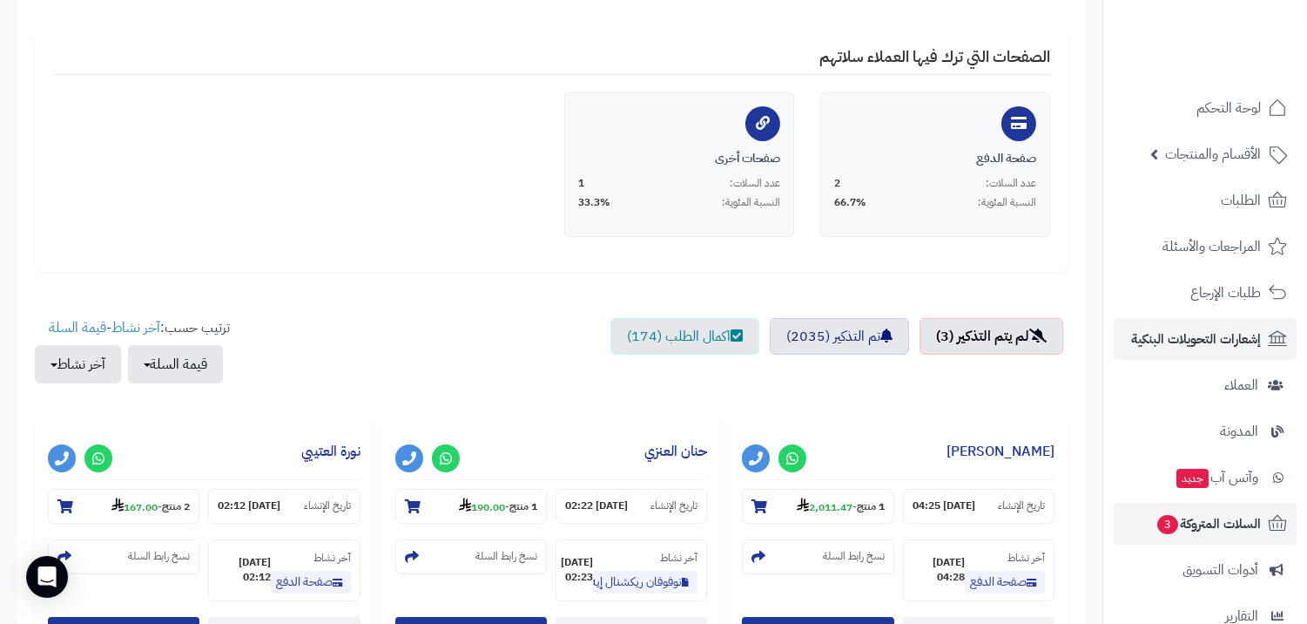
scroll to position [97, 0]
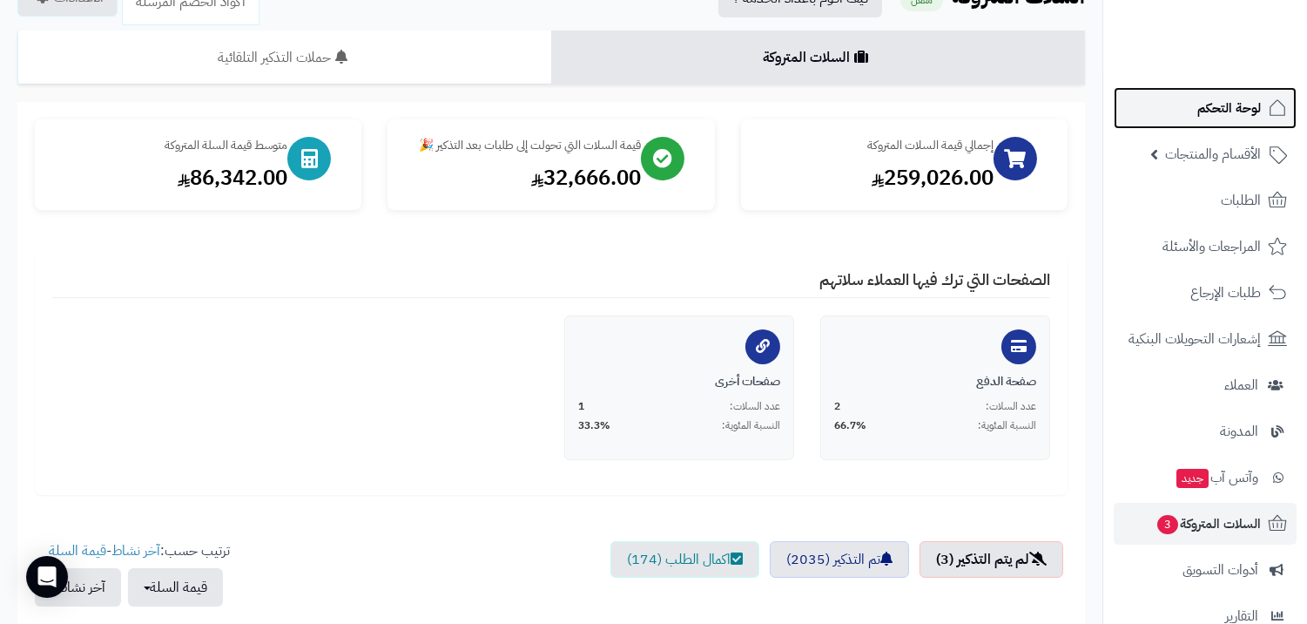
click at [1206, 102] on span "لوحة التحكم" at bounding box center [1230, 108] width 64 height 24
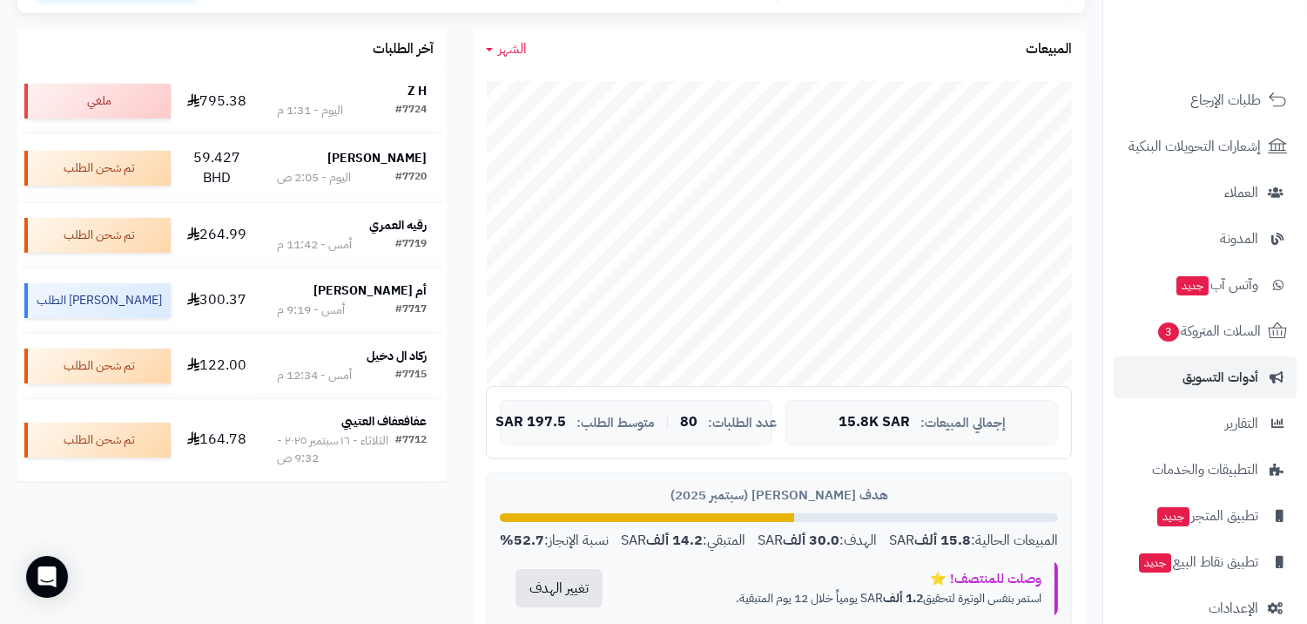
scroll to position [193, 0]
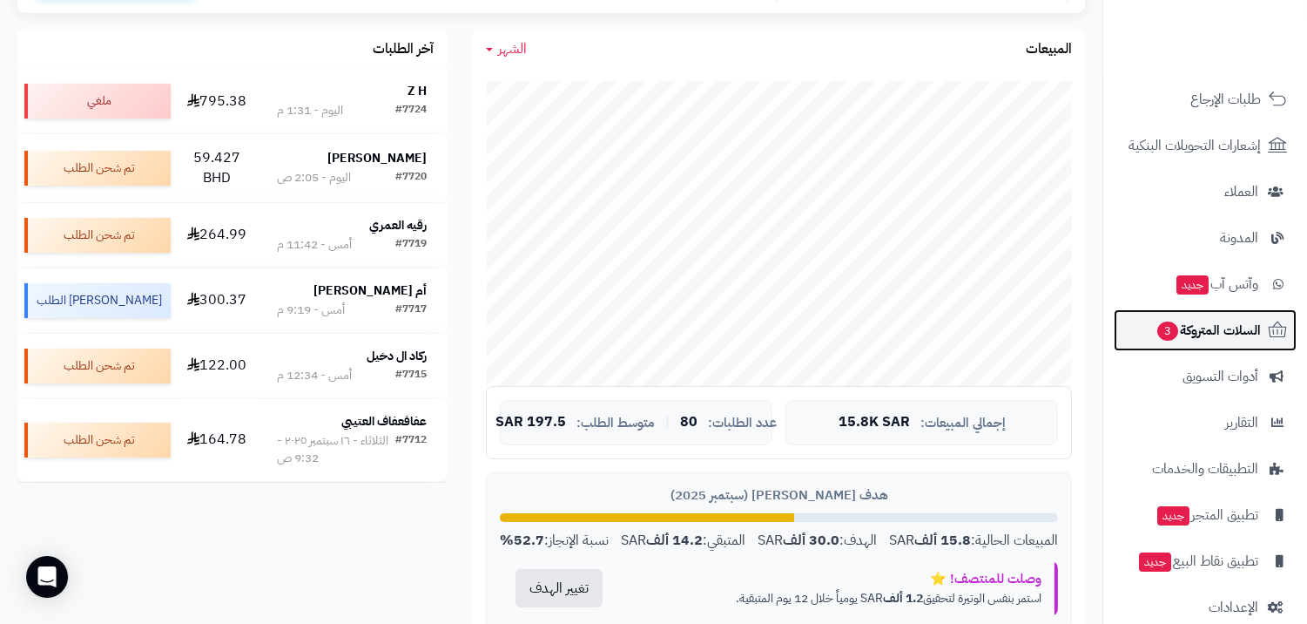
click at [1181, 327] on span "السلات المتروكة 3" at bounding box center [1208, 330] width 105 height 24
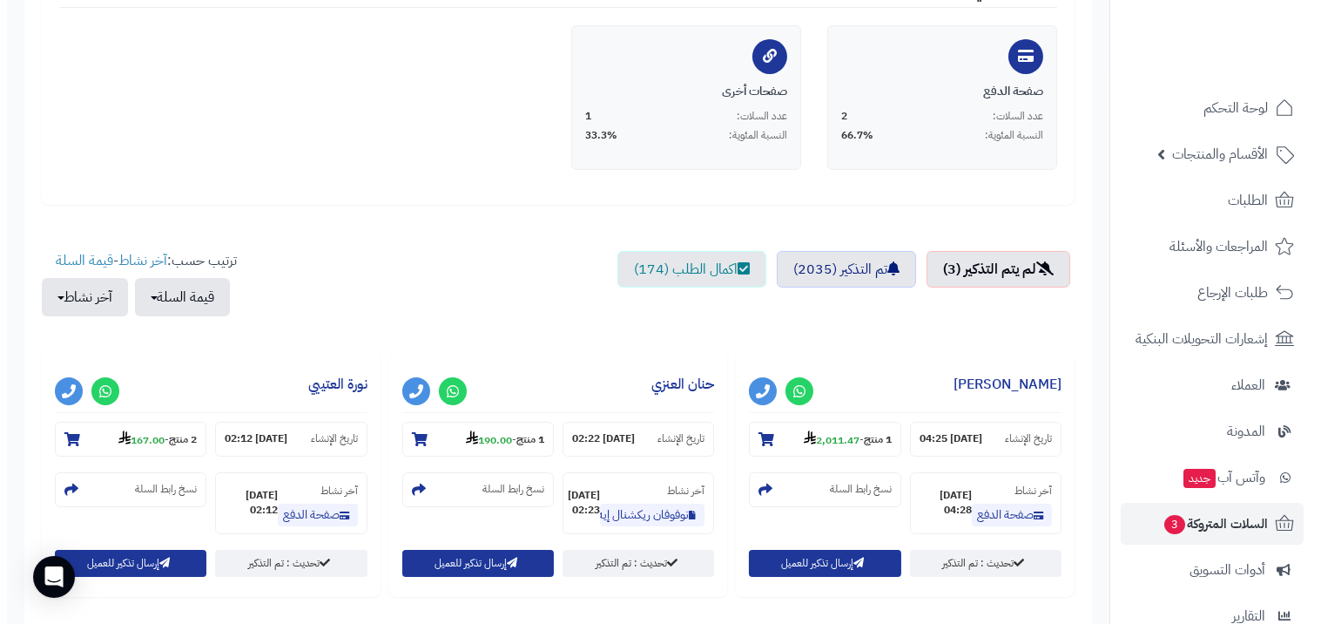
scroll to position [559, 0]
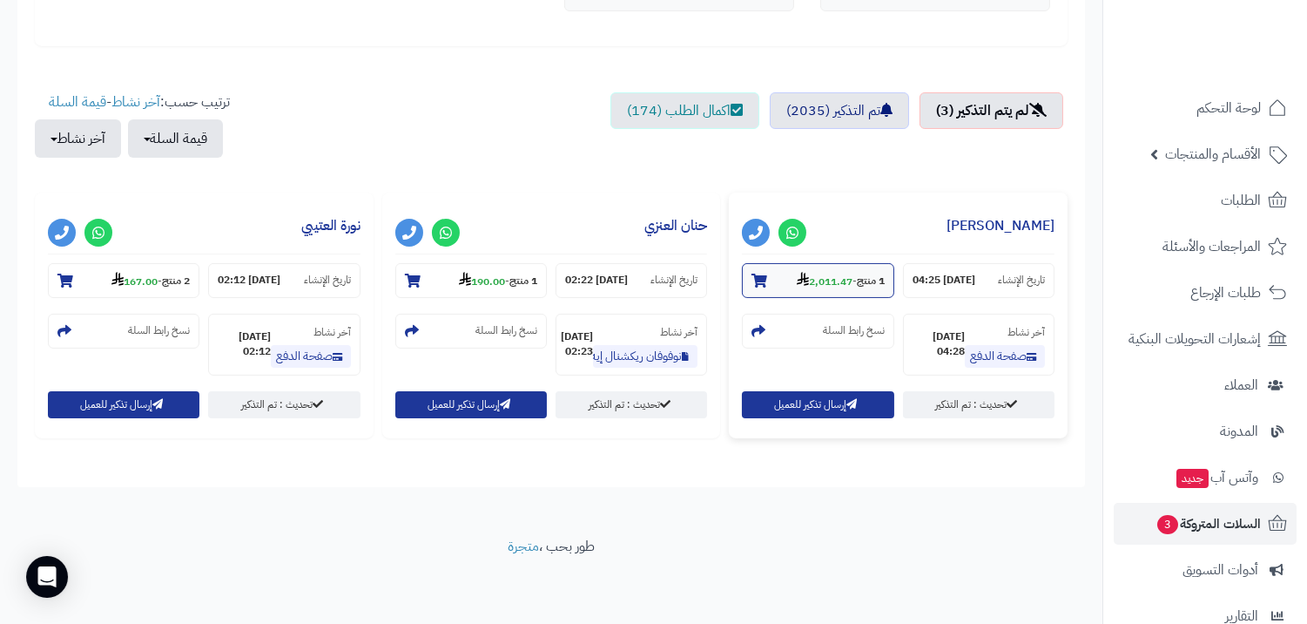
click at [846, 274] on strong "2,011.47" at bounding box center [825, 282] width 56 height 16
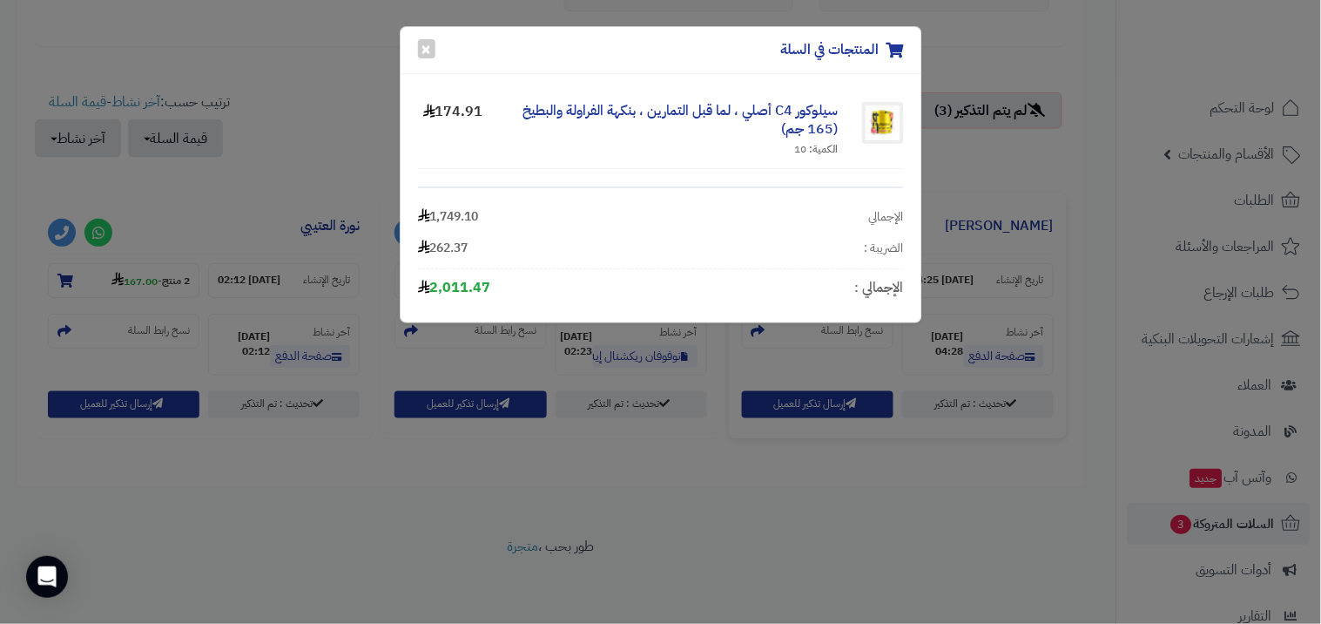
click at [440, 51] on div "المنتجات في السلة ×" at bounding box center [661, 50] width 521 height 47
click at [436, 50] on div "المنتجات في السلة ×" at bounding box center [661, 50] width 521 height 47
click at [428, 50] on button "×" at bounding box center [426, 47] width 17 height 19
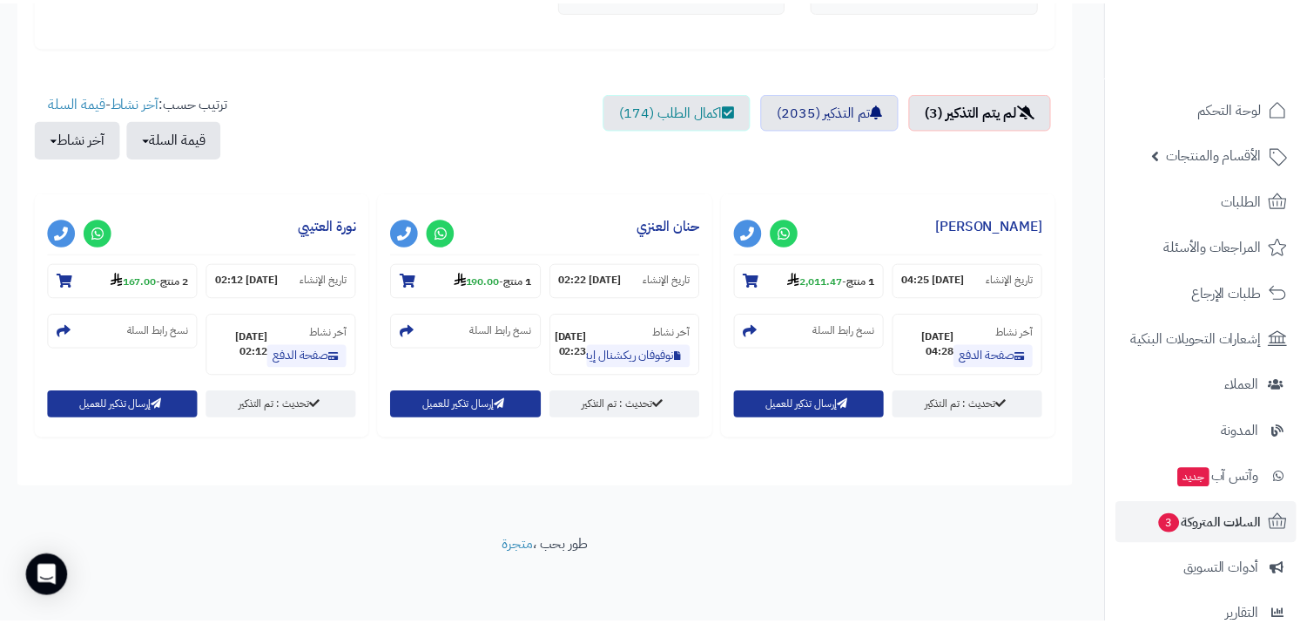
scroll to position [544, 0]
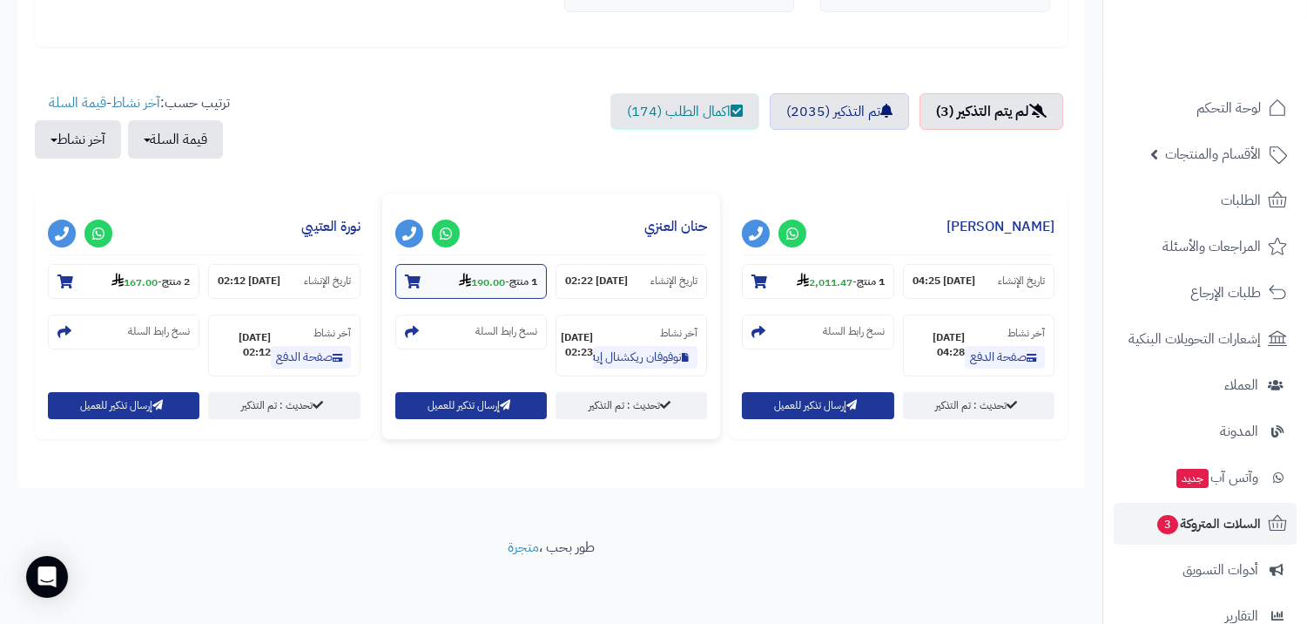
click at [448, 277] on section "1 منتج - 190.00" at bounding box center [471, 281] width 152 height 35
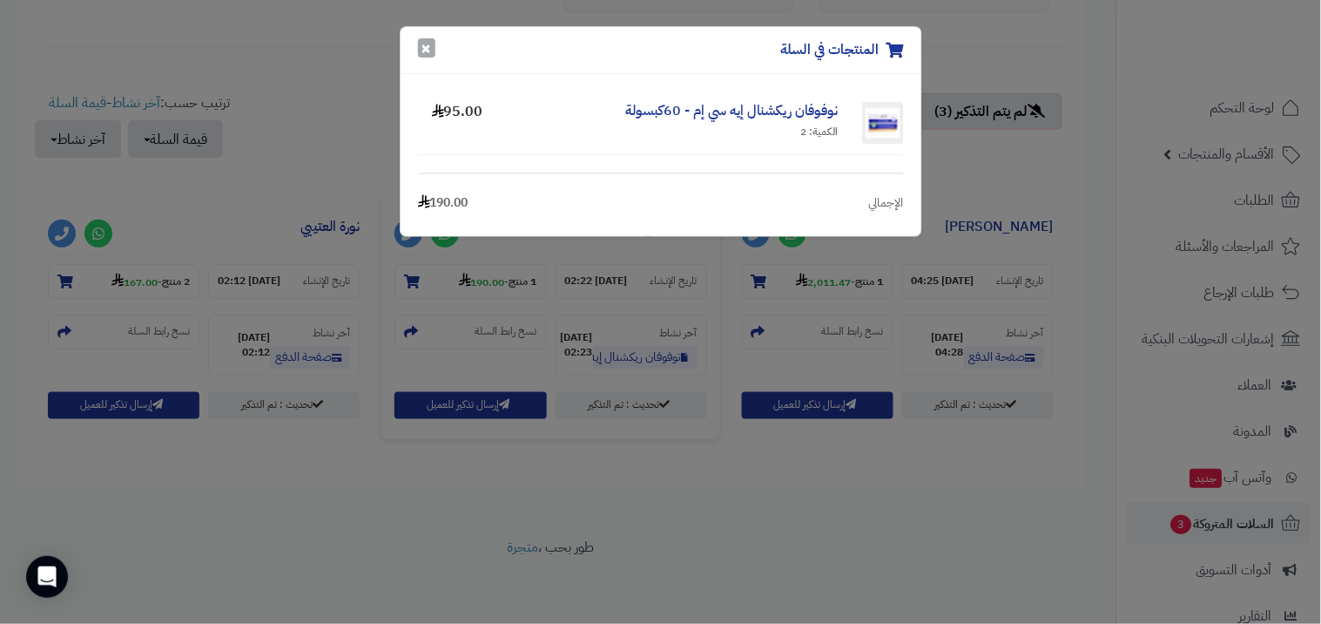
click at [424, 45] on button "×" at bounding box center [426, 47] width 17 height 19
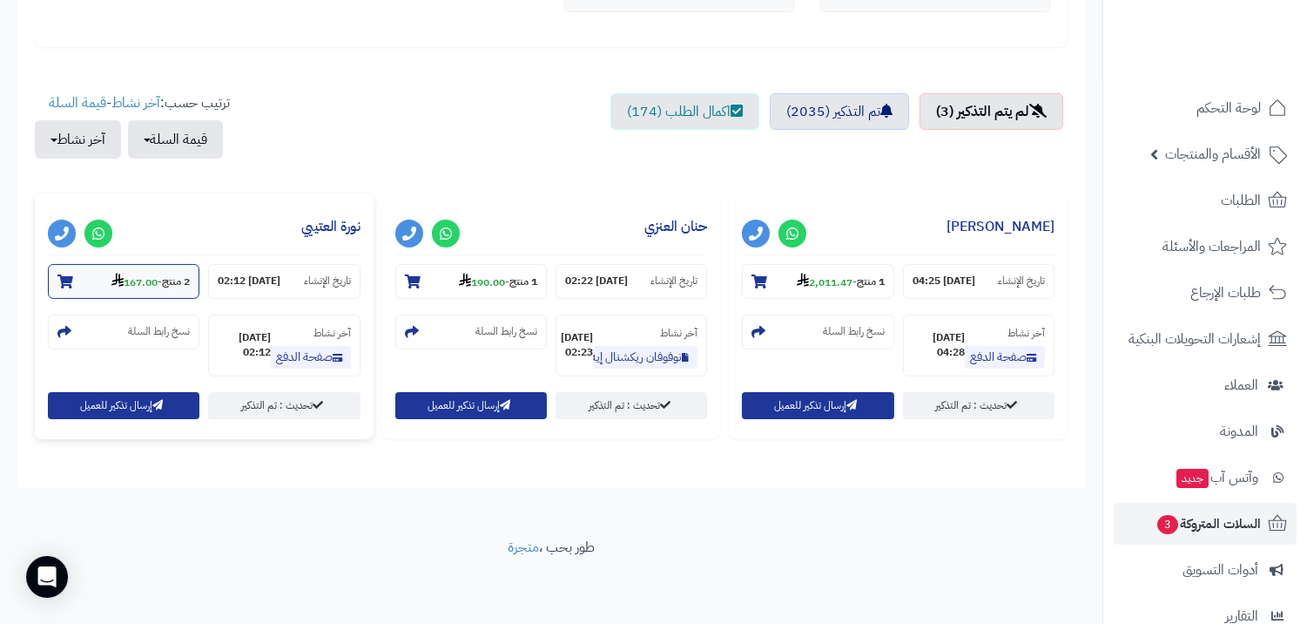
click at [125, 288] on strong "167.00" at bounding box center [134, 282] width 46 height 16
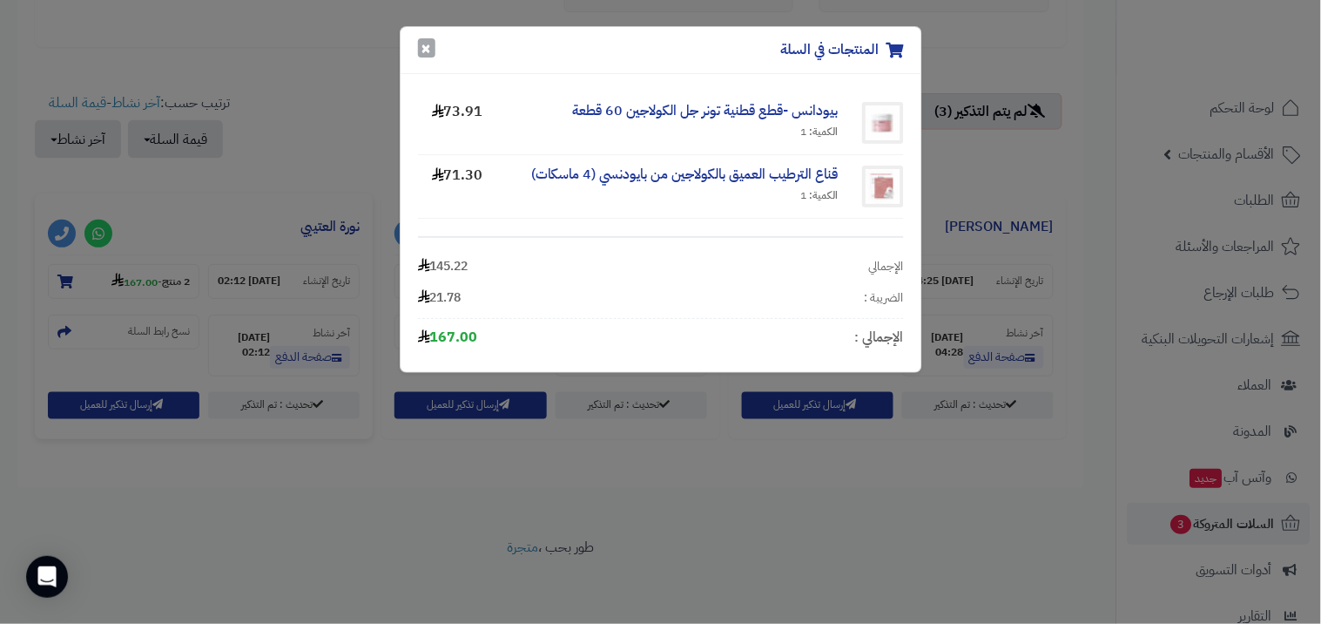
click at [423, 48] on button "×" at bounding box center [426, 47] width 17 height 19
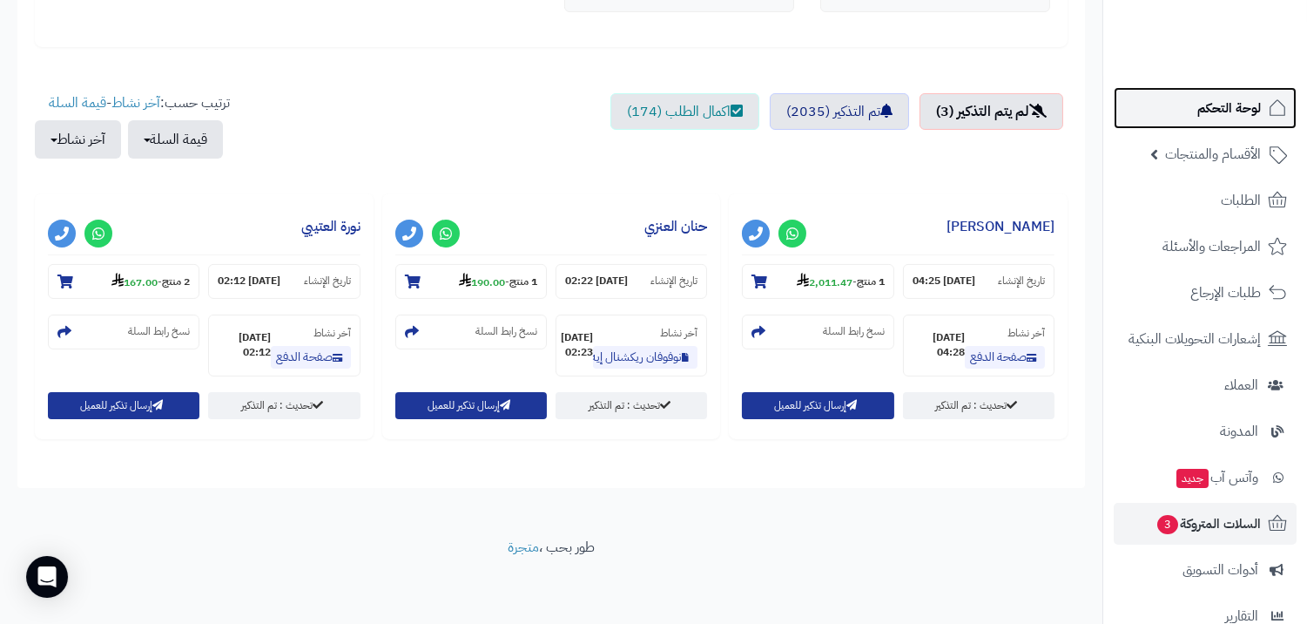
click at [1206, 114] on span "لوحة التحكم" at bounding box center [1230, 108] width 64 height 24
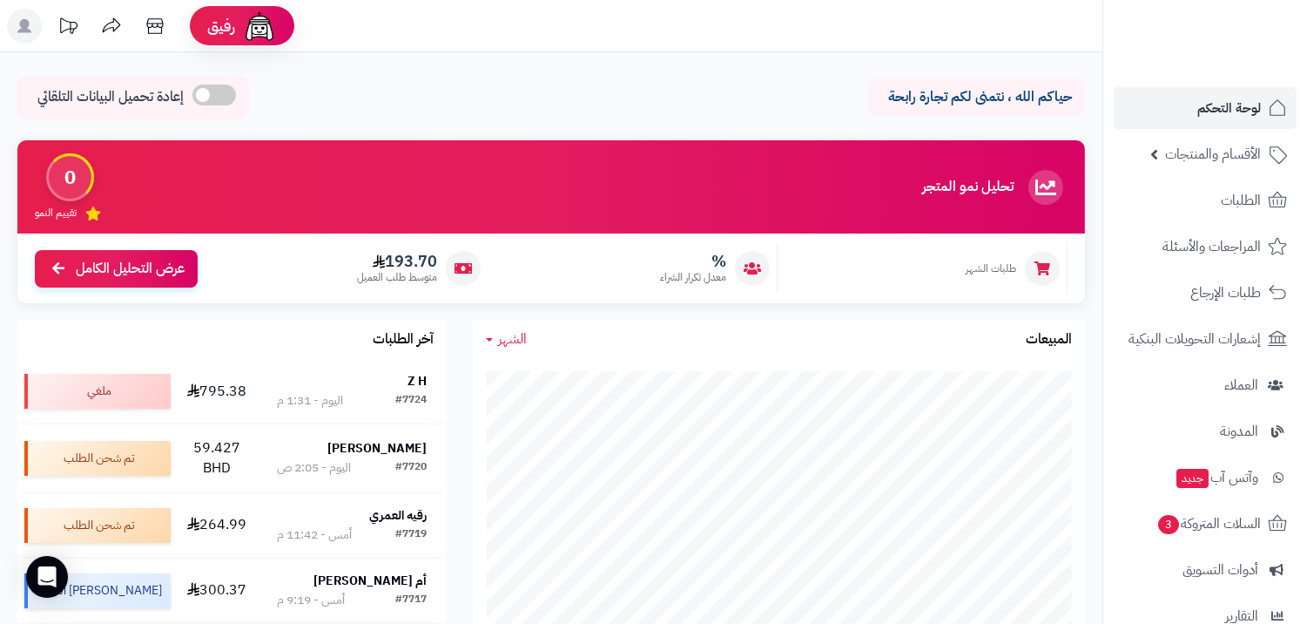
scroll to position [387, 0]
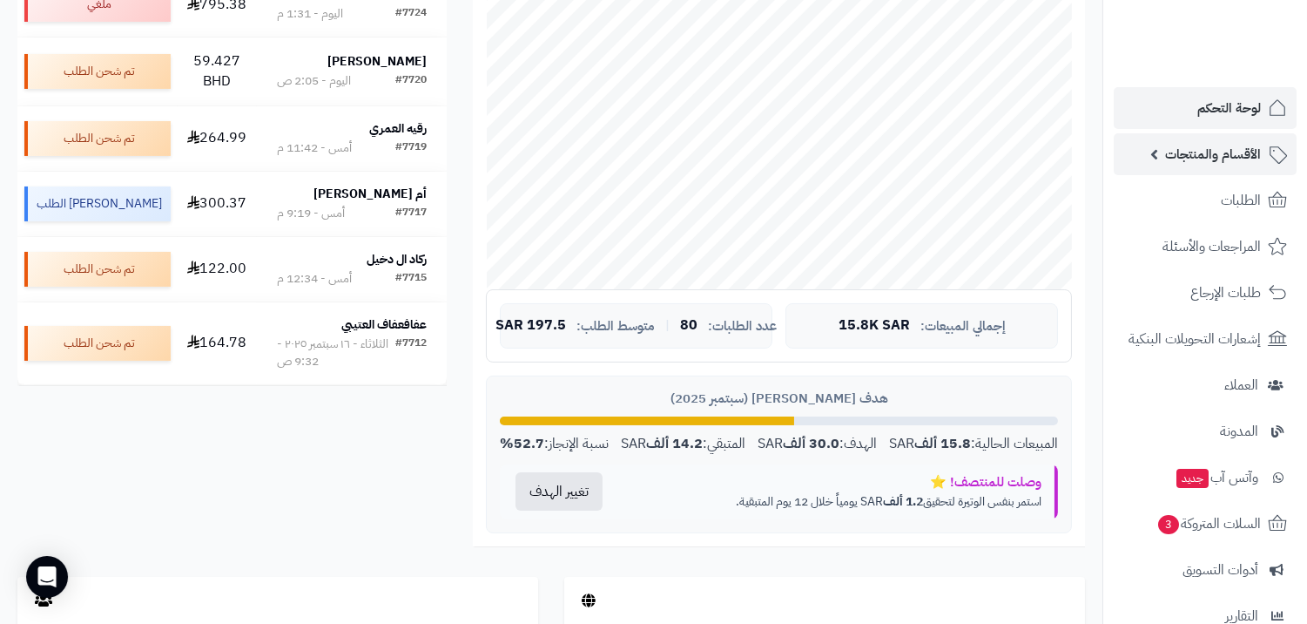
click at [1158, 152] on link "الأقسام والمنتجات" at bounding box center [1205, 154] width 183 height 42
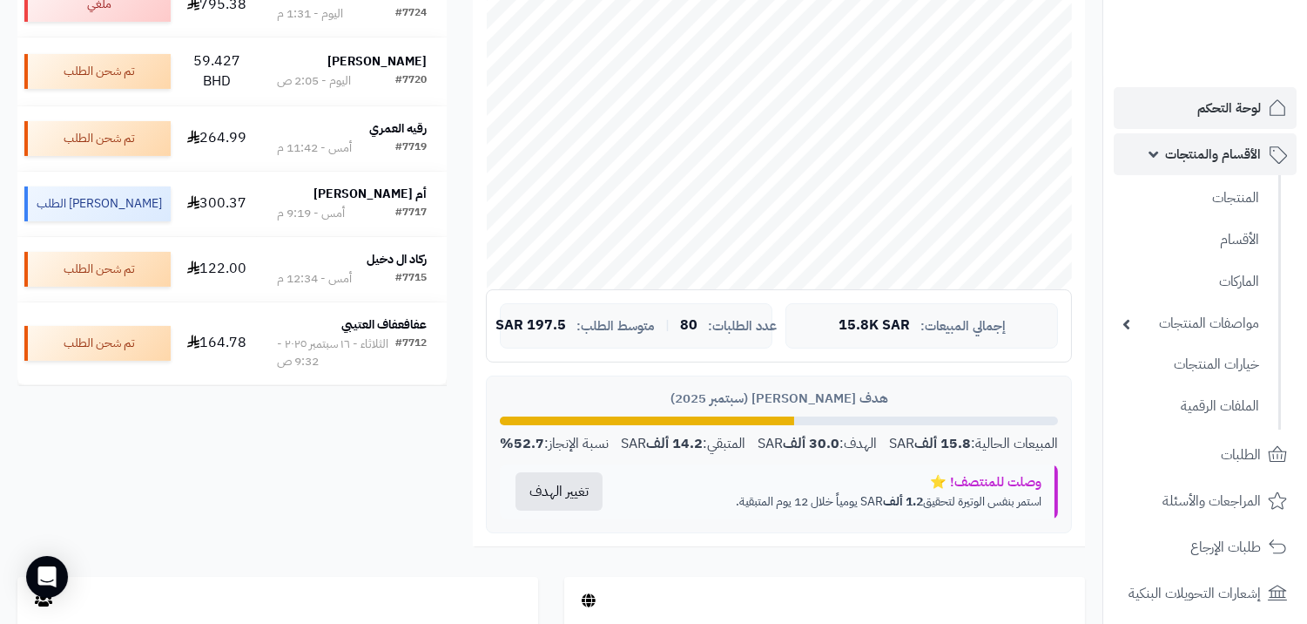
click at [1178, 159] on span "الأقسام والمنتجات" at bounding box center [1213, 154] width 96 height 24
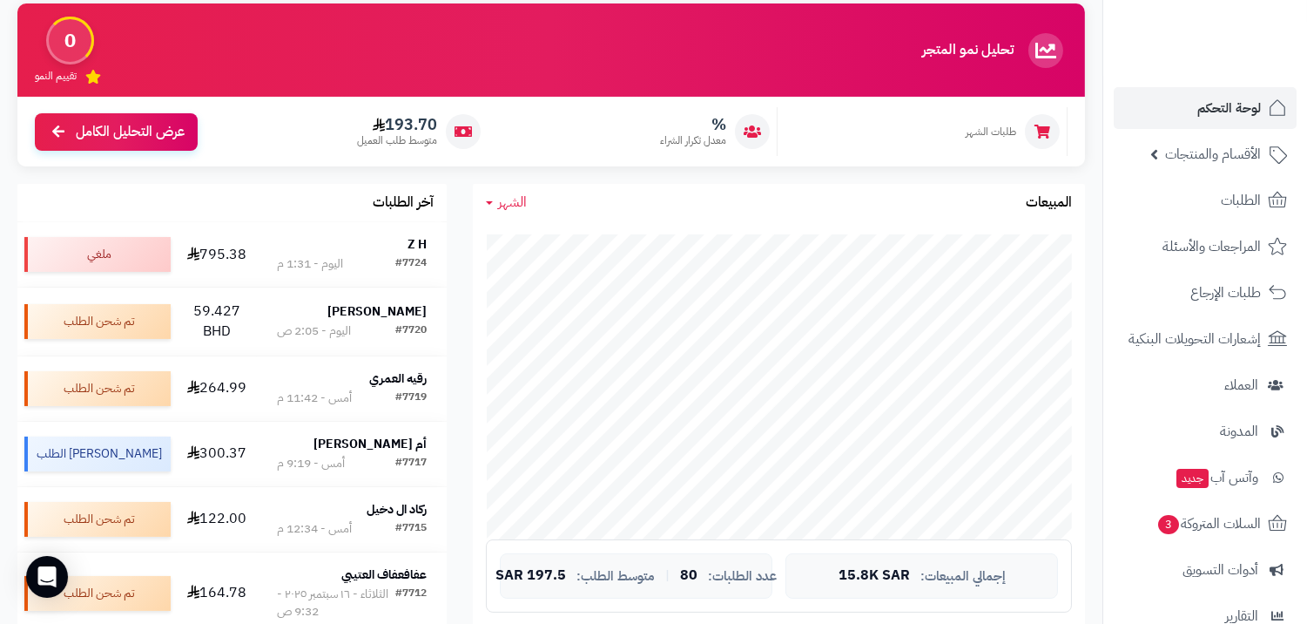
scroll to position [0, 0]
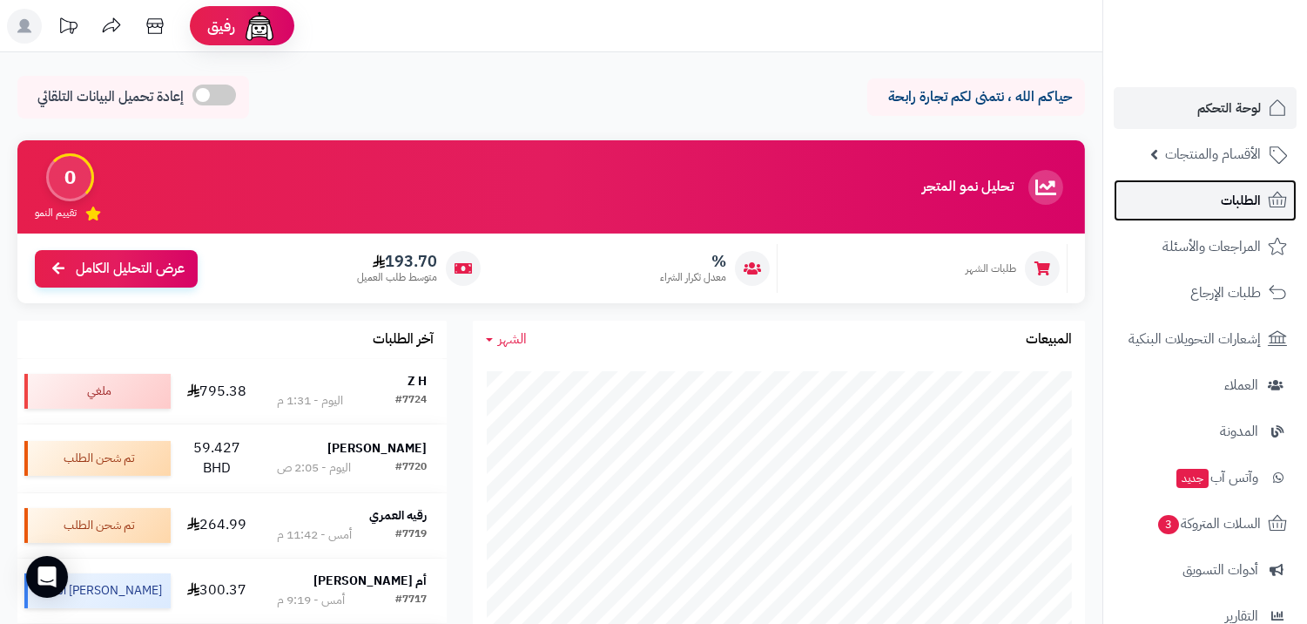
click at [1224, 201] on span "الطلبات" at bounding box center [1241, 200] width 40 height 24
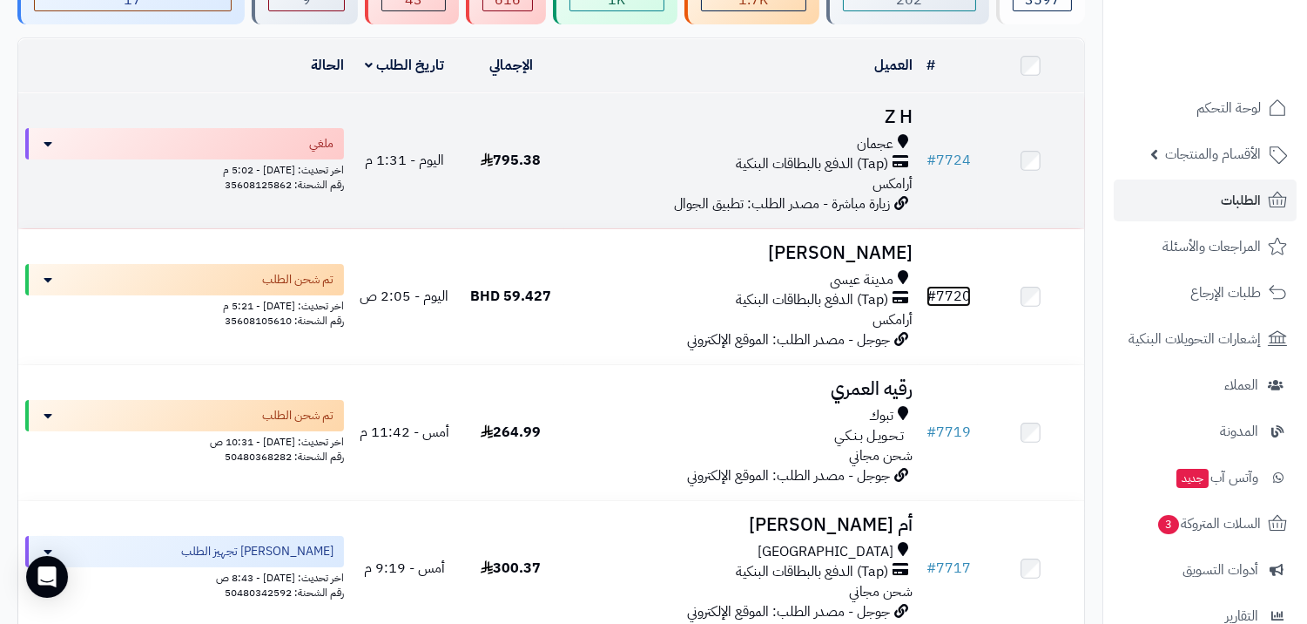
scroll to position [193, 0]
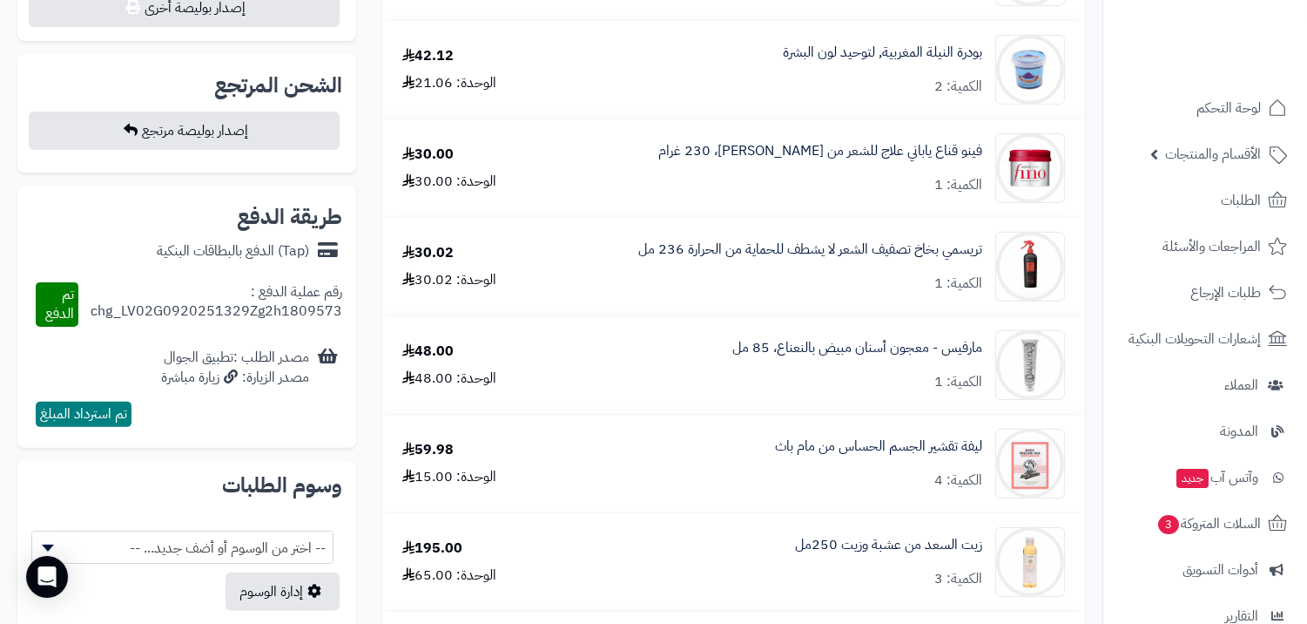
scroll to position [1451, 0]
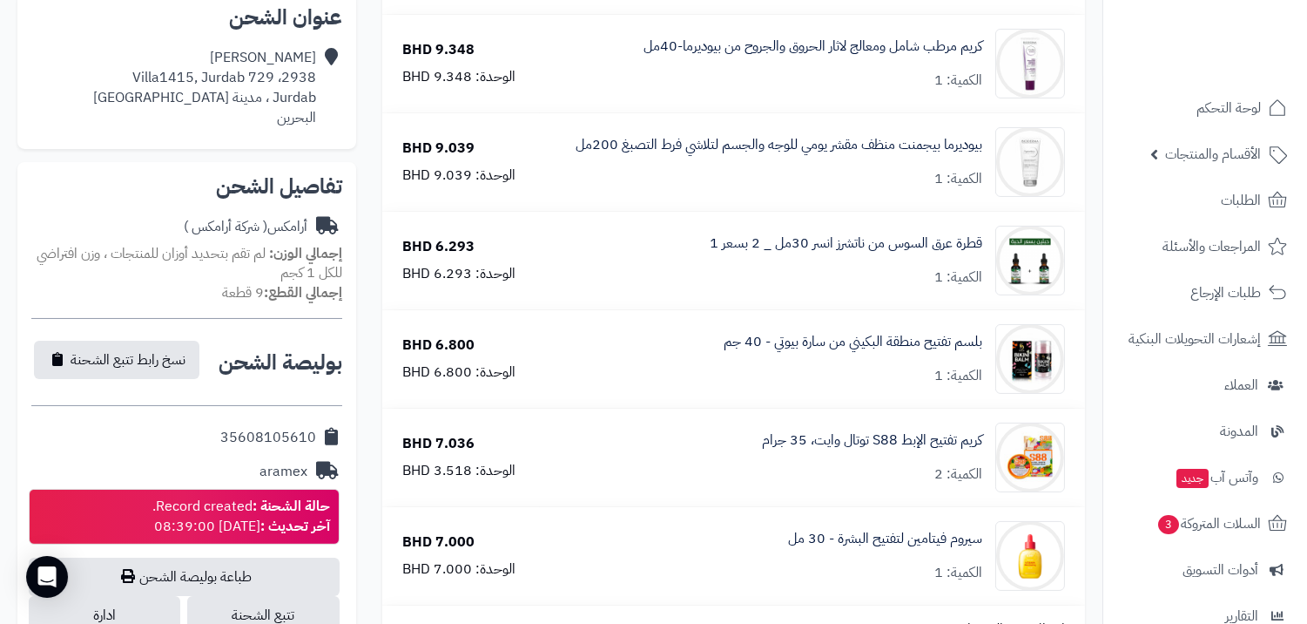
scroll to position [580, 0]
